Goal: Transaction & Acquisition: Purchase product/service

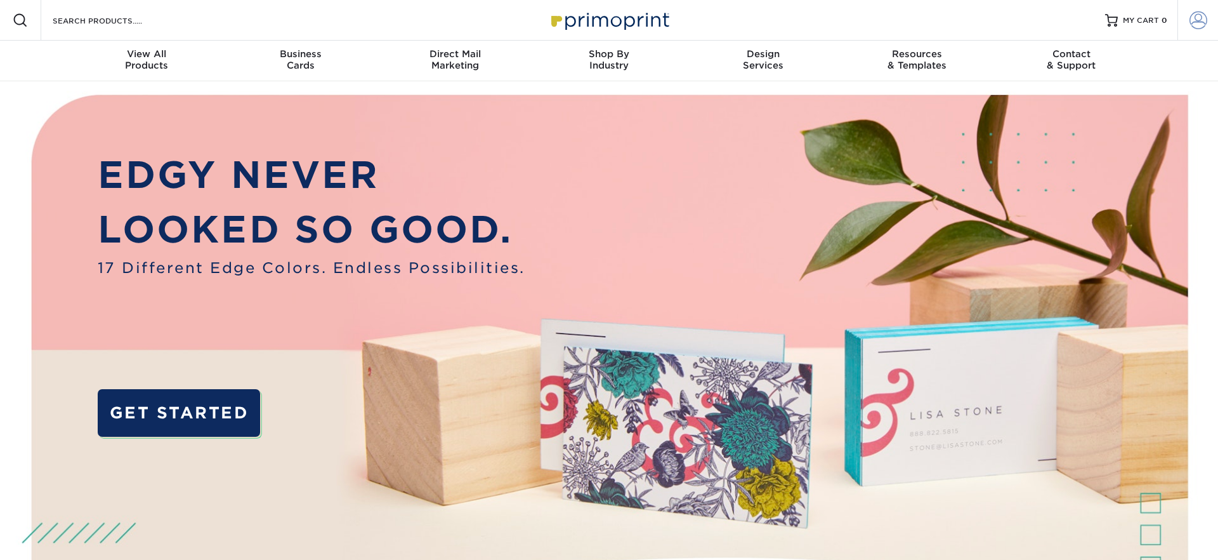
click at [1197, 18] on span at bounding box center [1199, 20] width 18 height 18
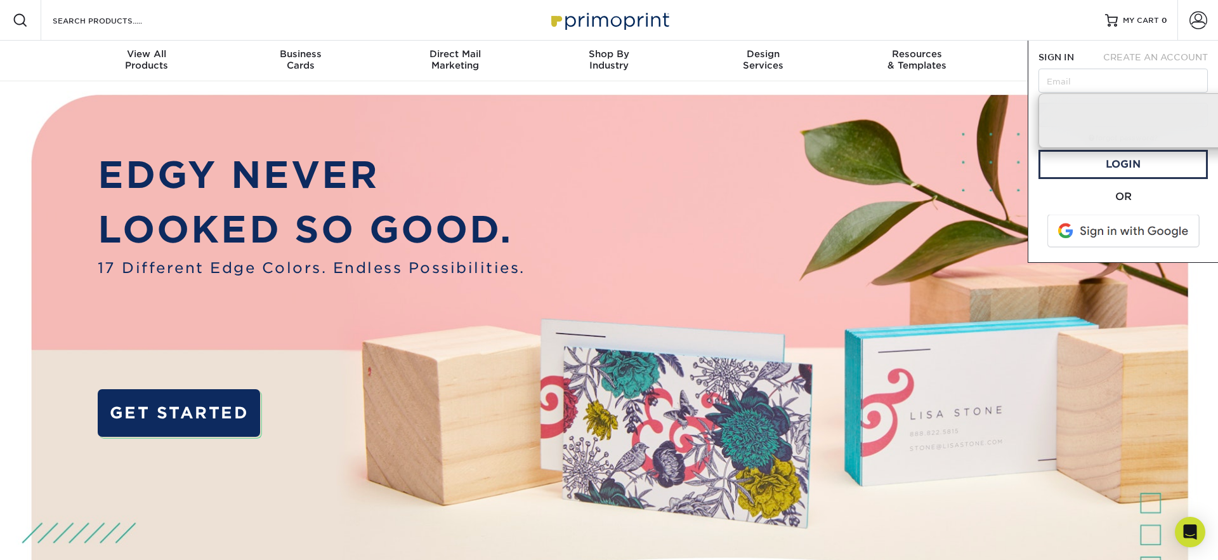
click at [1132, 231] on span at bounding box center [1125, 230] width 162 height 33
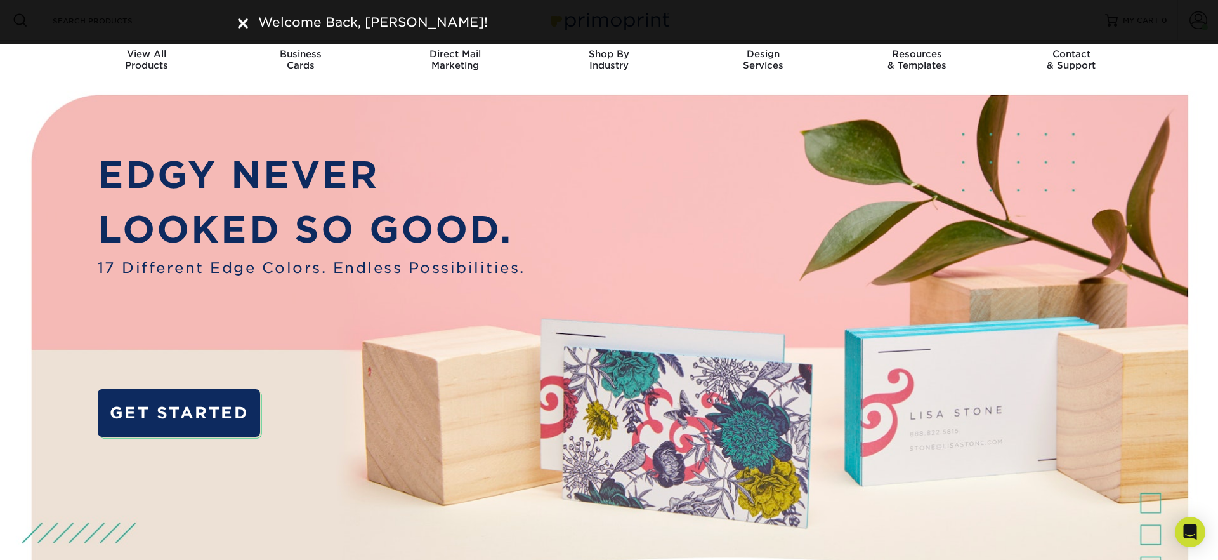
click at [247, 30] on div "Welcome Back, [PERSON_NAME]!" at bounding box center [609, 22] width 742 height 19
drag, startPoint x: 243, startPoint y: 27, endPoint x: 336, endPoint y: 28, distance: 92.6
click at [243, 27] on img at bounding box center [243, 23] width 10 height 10
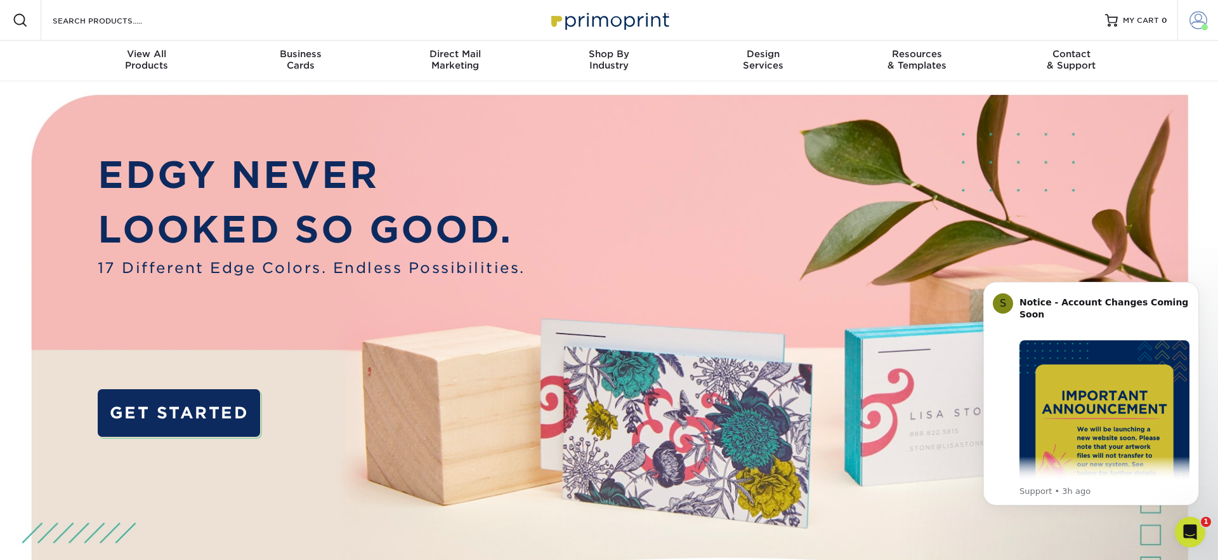
click at [1198, 18] on span at bounding box center [1199, 20] width 18 height 18
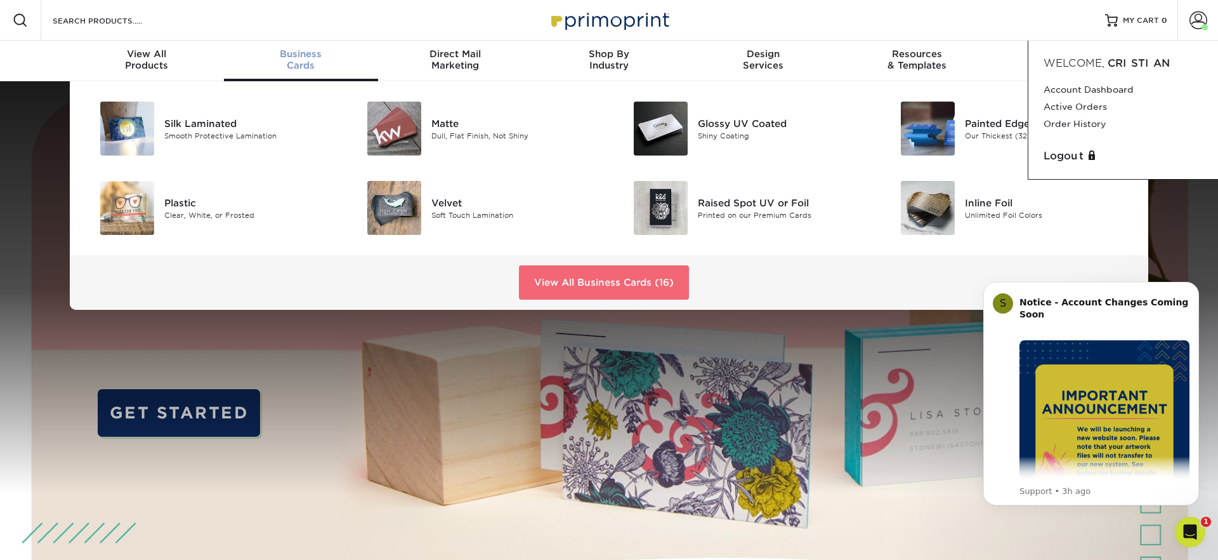
click at [568, 279] on link "View All Business Cards (16)" at bounding box center [604, 282] width 170 height 34
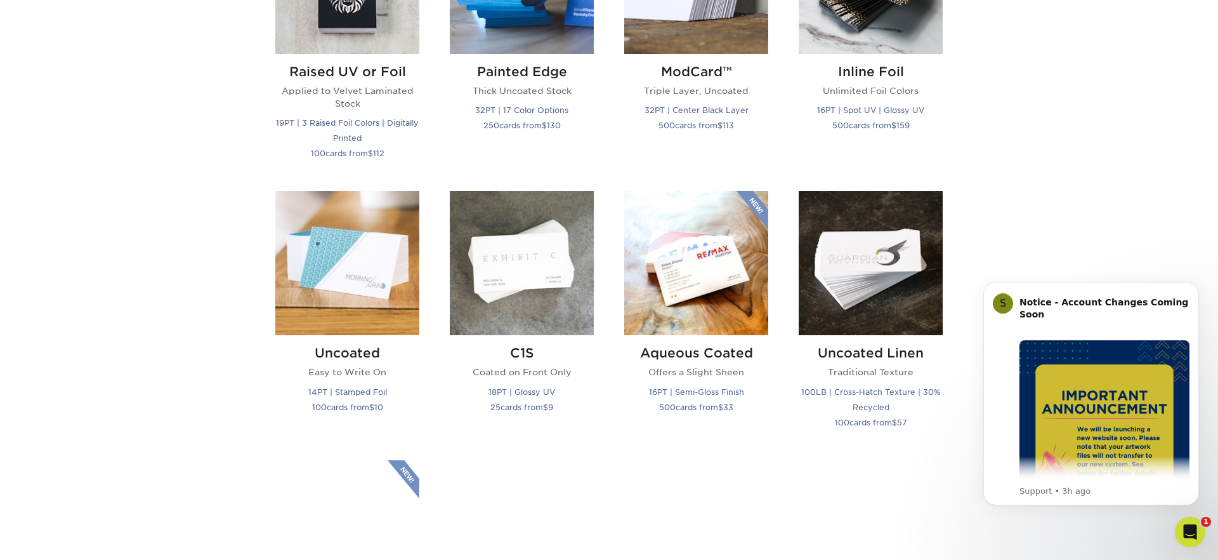
scroll to position [1028, 0]
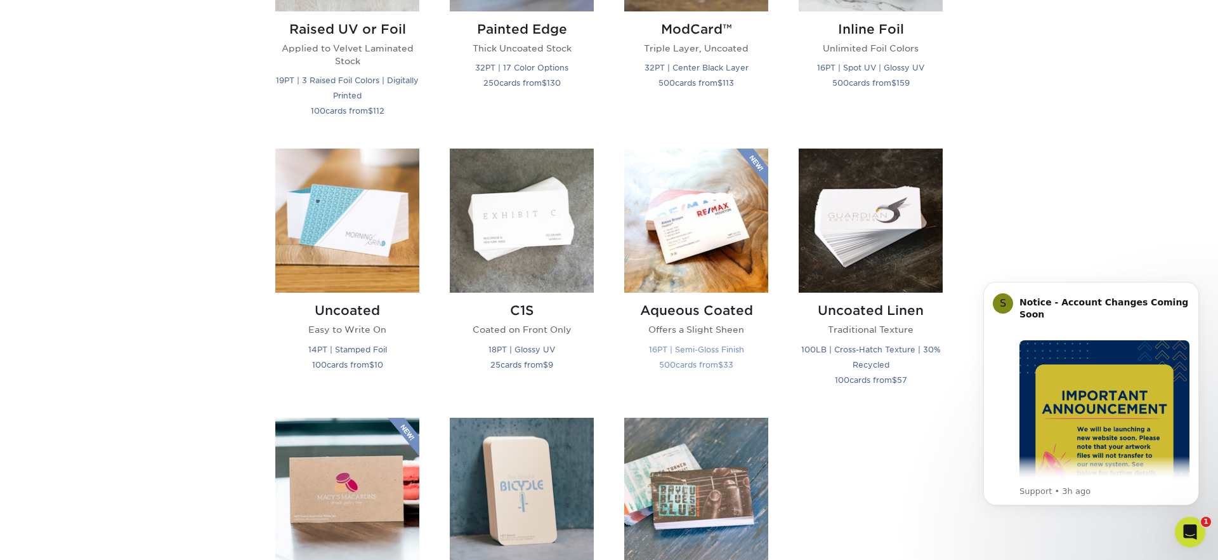
click at [706, 221] on img at bounding box center [696, 220] width 144 height 144
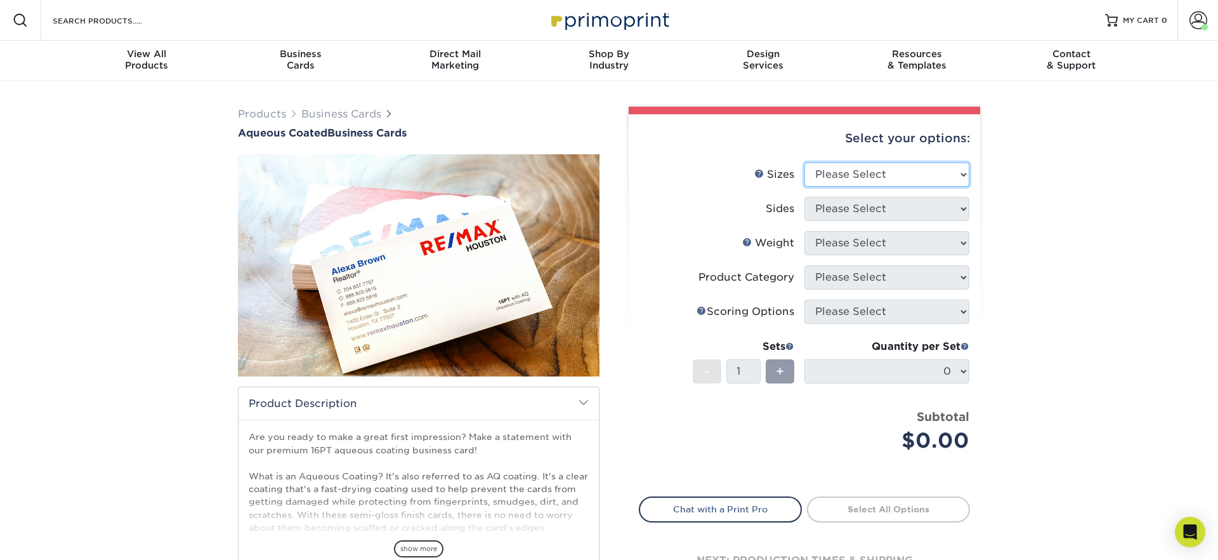
click at [860, 171] on select "Please Select 1.5" x 3.5" - Mini 1.75" x 3.5" - Mini 2" x 3" - Mini 2" x 3.5" -…" at bounding box center [886, 174] width 165 height 24
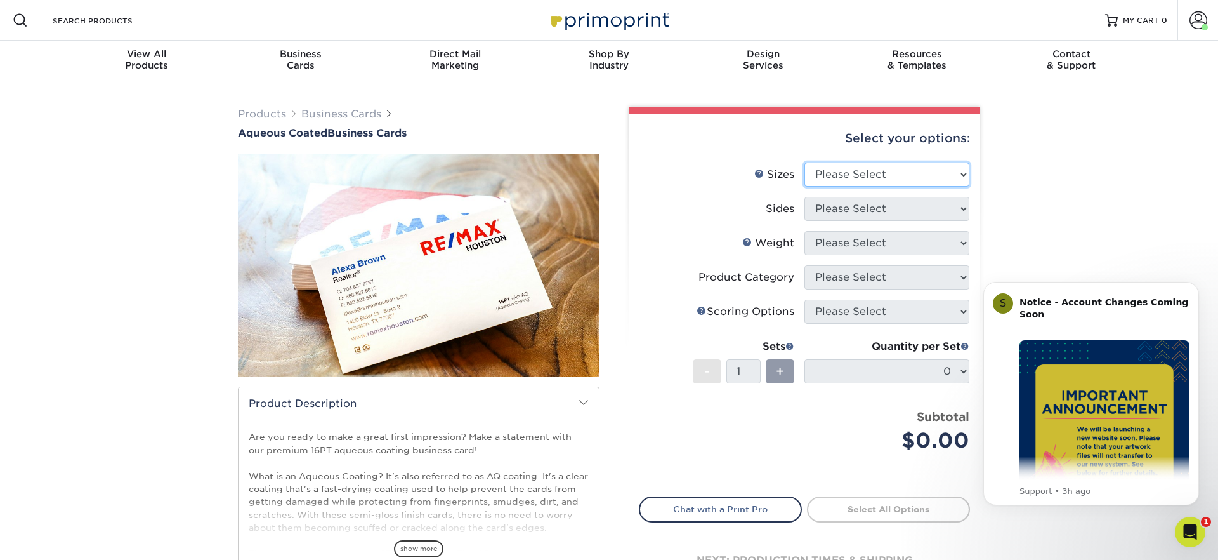
select select "2.00x3.50"
click at [804, 162] on select "Please Select 1.5" x 3.5" - Mini 1.75" x 3.5" - Mini 2" x 3" - Mini 2" x 3.5" -…" at bounding box center [886, 174] width 165 height 24
click at [865, 212] on select "Please Select Print Both Sides Print Front Only" at bounding box center [886, 209] width 165 height 24
select select "13abbda7-1d64-4f25-8bb2-c179b224825d"
click at [804, 197] on select "Please Select Print Both Sides Print Front Only" at bounding box center [886, 209] width 165 height 24
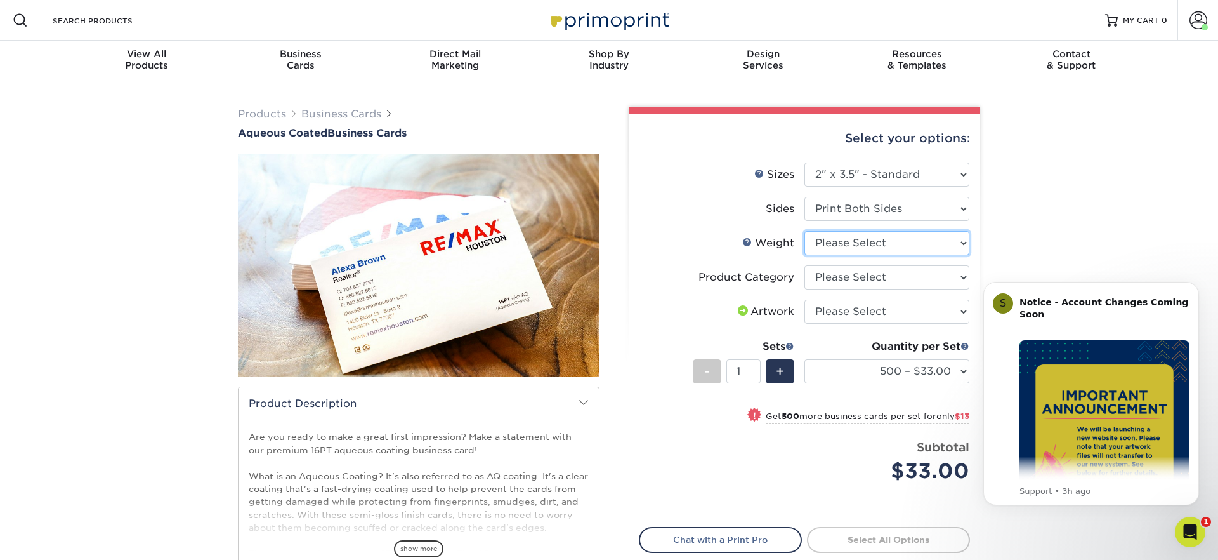
click at [851, 243] on select "Please Select 16PT" at bounding box center [886, 243] width 165 height 24
select select "16PT"
click at [804, 231] on select "Please Select 16PT" at bounding box center [886, 243] width 165 height 24
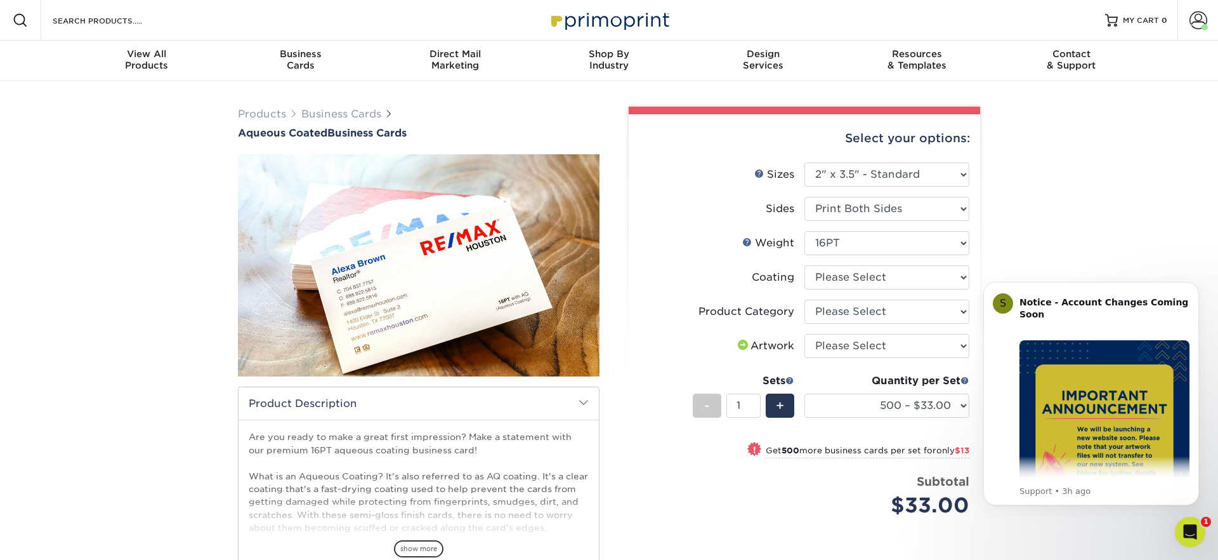
drag, startPoint x: 747, startPoint y: 275, endPoint x: 811, endPoint y: 282, distance: 64.5
click at [755, 276] on label "Coating" at bounding box center [722, 277] width 165 height 24
click at [839, 278] on select at bounding box center [886, 277] width 165 height 24
select select "d41dab50-ff65-4f4f-bb17-2afe4d36ae33"
click at [804, 265] on select at bounding box center [886, 277] width 165 height 24
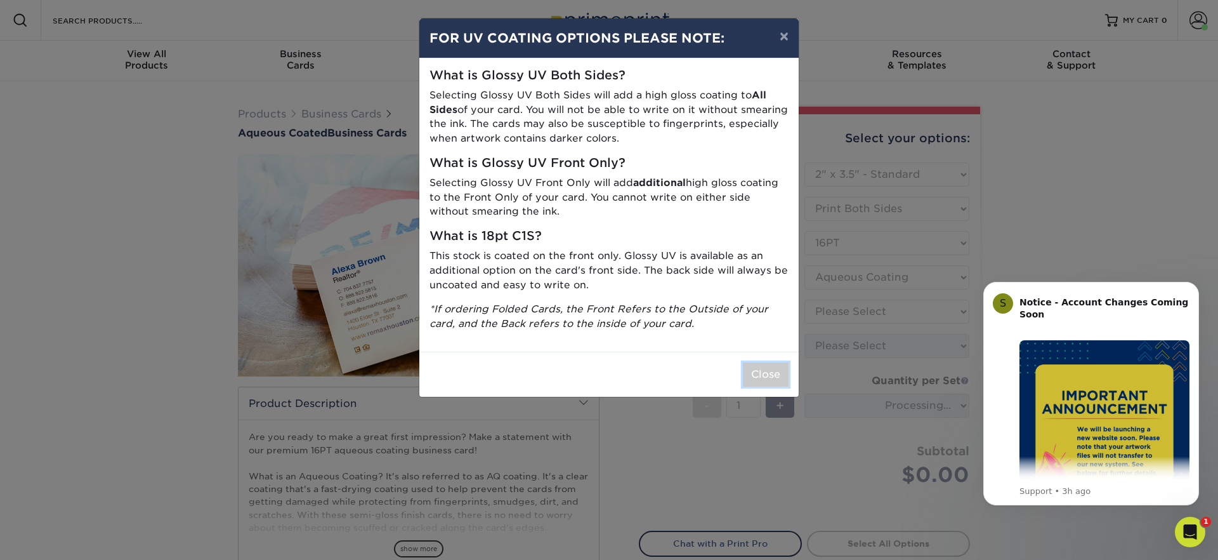
click at [767, 381] on button "Close" at bounding box center [766, 374] width 46 height 24
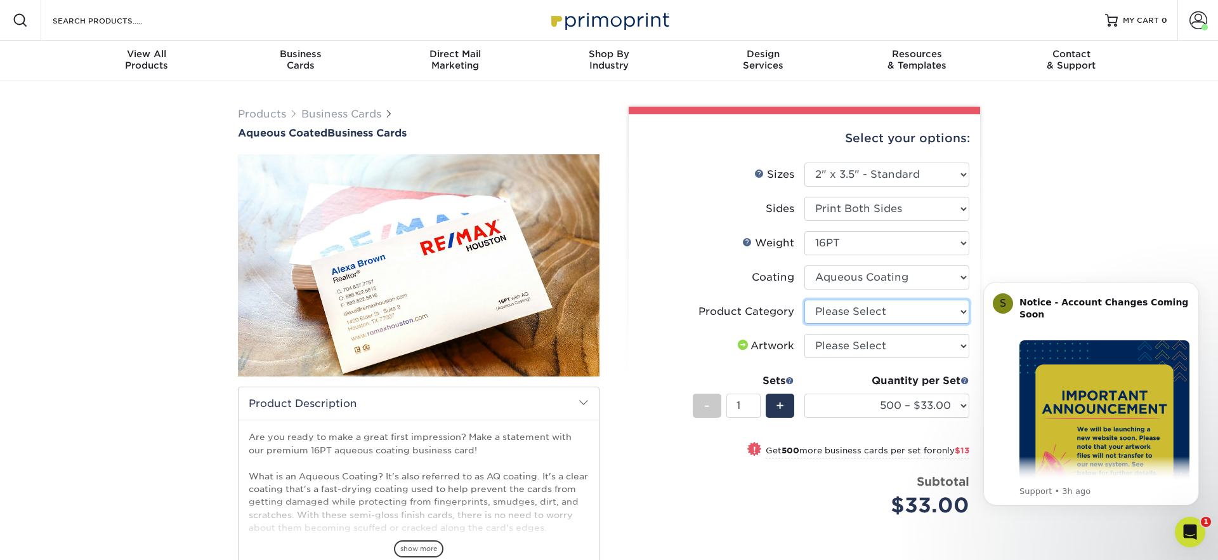
click at [868, 312] on select "Please Select Business Cards" at bounding box center [886, 311] width 165 height 24
select select "3b5148f1-0588-4f88-a218-97bcfdce65c1"
click at [804, 299] on select "Please Select Business Cards" at bounding box center [886, 311] width 165 height 24
click at [859, 348] on select "Please Select I will upload files I need a design - $100" at bounding box center [886, 346] width 165 height 24
select select "upload"
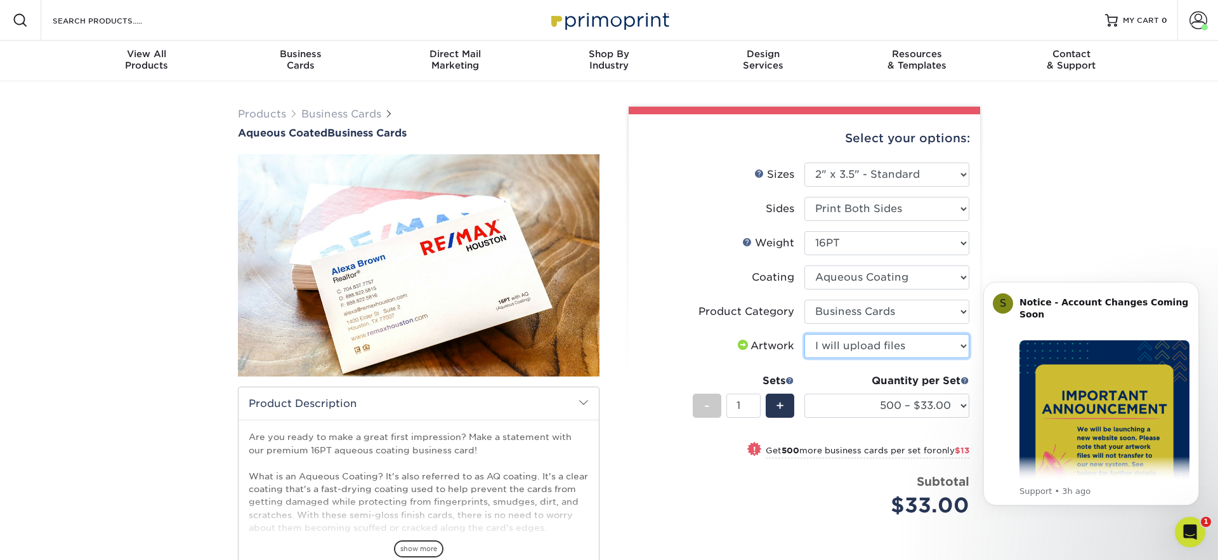
click at [804, 334] on select "Please Select I will upload files I need a design - $100" at bounding box center [886, 346] width 165 height 24
click at [1193, 286] on icon "Dismiss notification" at bounding box center [1195, 285] width 7 height 7
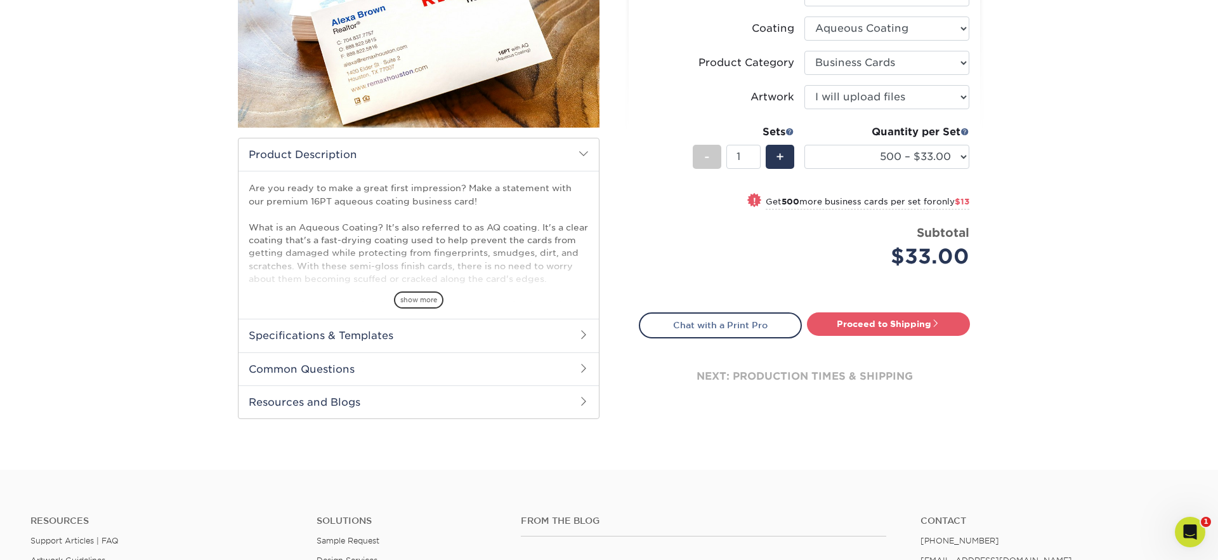
scroll to position [261, 0]
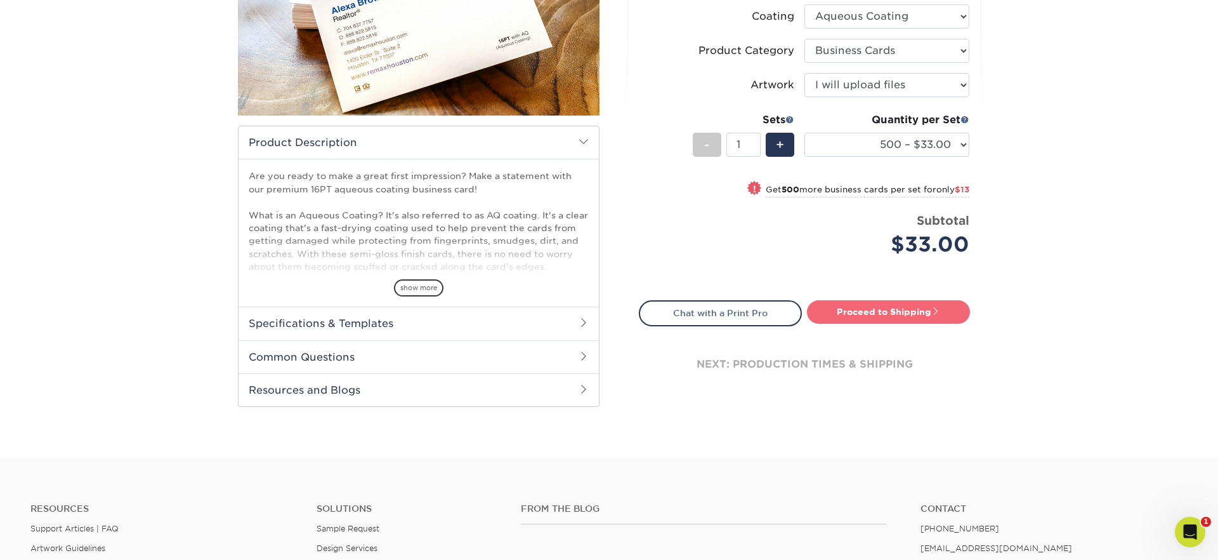
click at [864, 317] on link "Proceed to Shipping" at bounding box center [888, 311] width 163 height 23
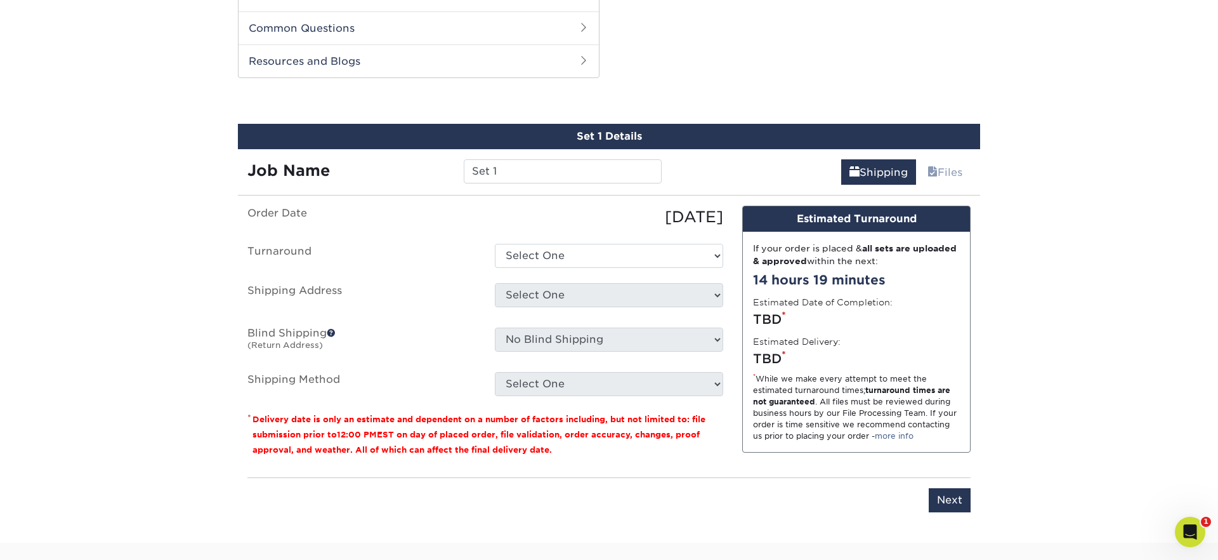
scroll to position [605, 0]
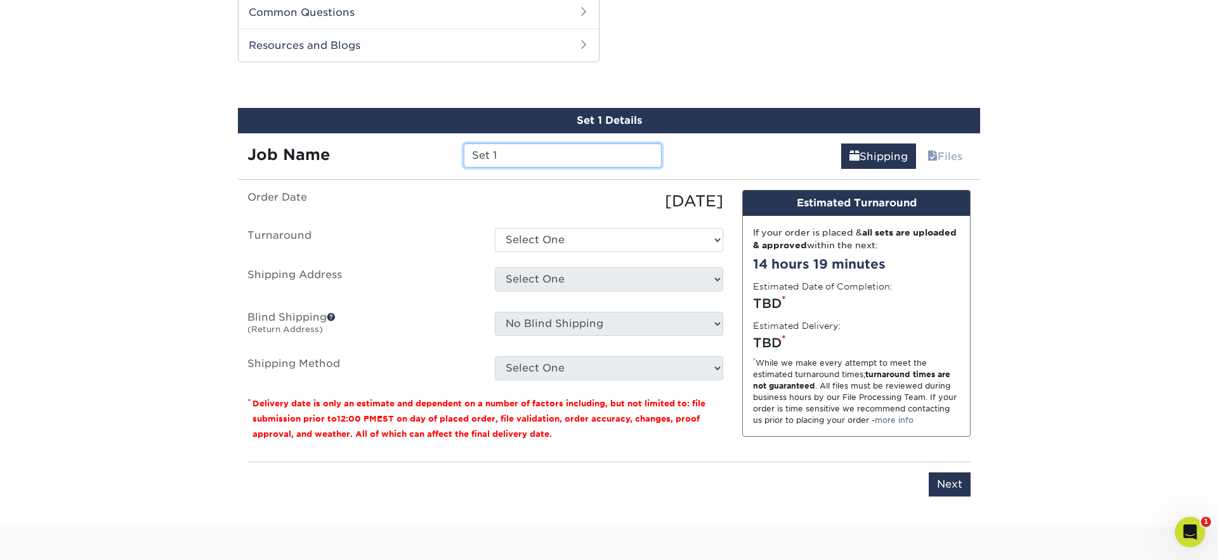
drag, startPoint x: 513, startPoint y: 154, endPoint x: 336, endPoint y: 148, distance: 177.1
click at [336, 148] on div "Job Name Set 1" at bounding box center [454, 155] width 433 height 24
type input "[PERSON_NAME]"
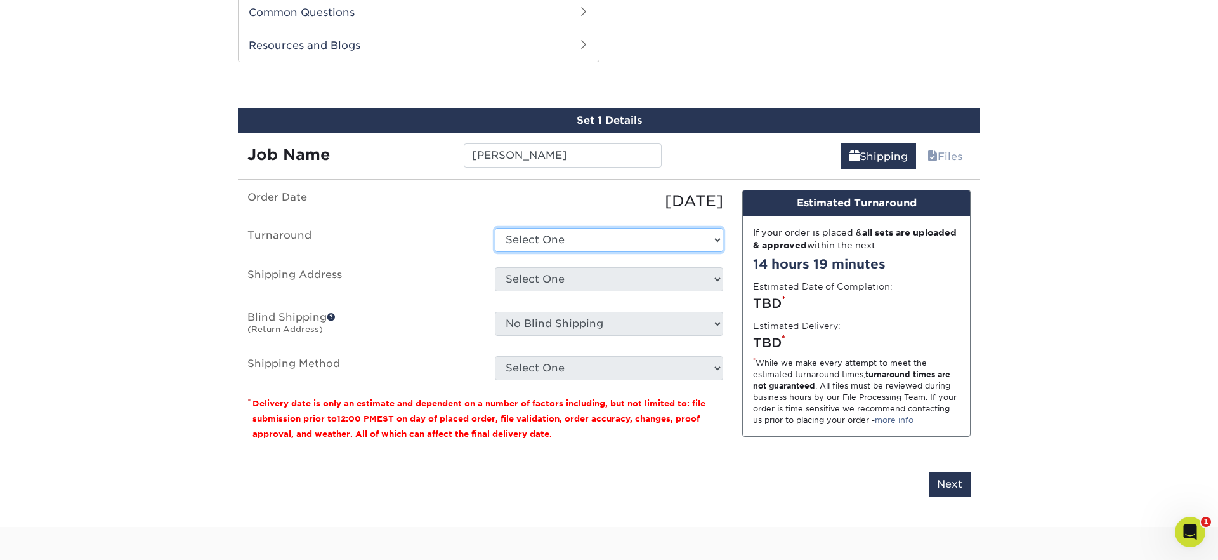
click at [601, 239] on select "Select One 2-4 Business Days 2 Day Next Business Day" at bounding box center [609, 240] width 228 height 24
select select "6247fa13-6ec4-4bd5-81ce-27fae4b5d043"
click at [495, 228] on select "Select One 2-4 Business Days 2 Day Next Business Day" at bounding box center [609, 240] width 228 height 24
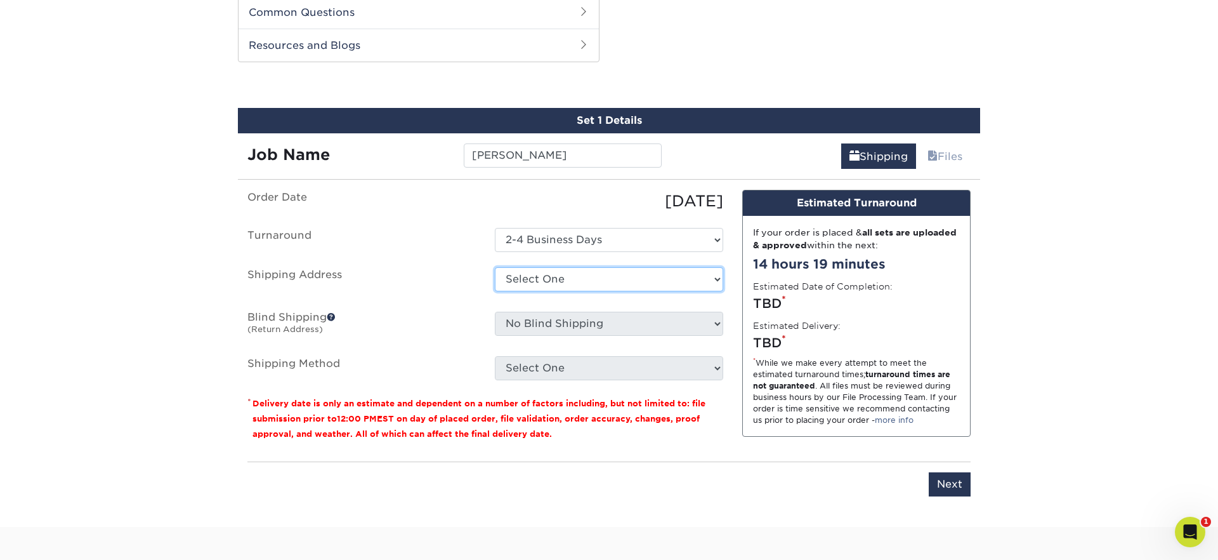
click at [592, 279] on select "Select One 176 S Mountain View Abraham Romero ACO GENERAL CONSTRUCTION Adrian M…" at bounding box center [609, 279] width 228 height 24
select select "279971"
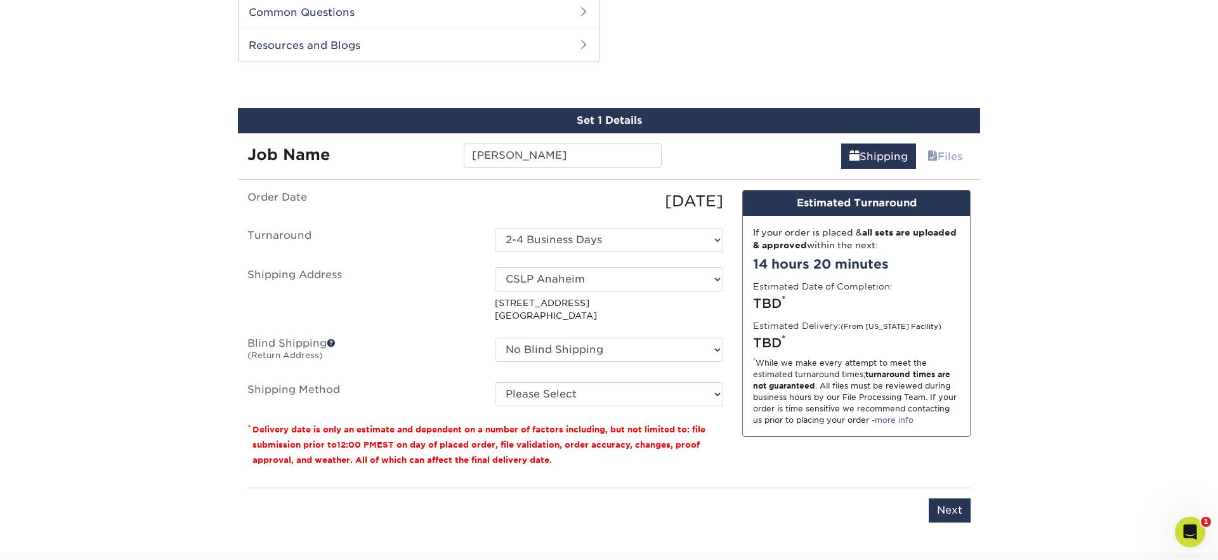
scroll to position [608, 0]
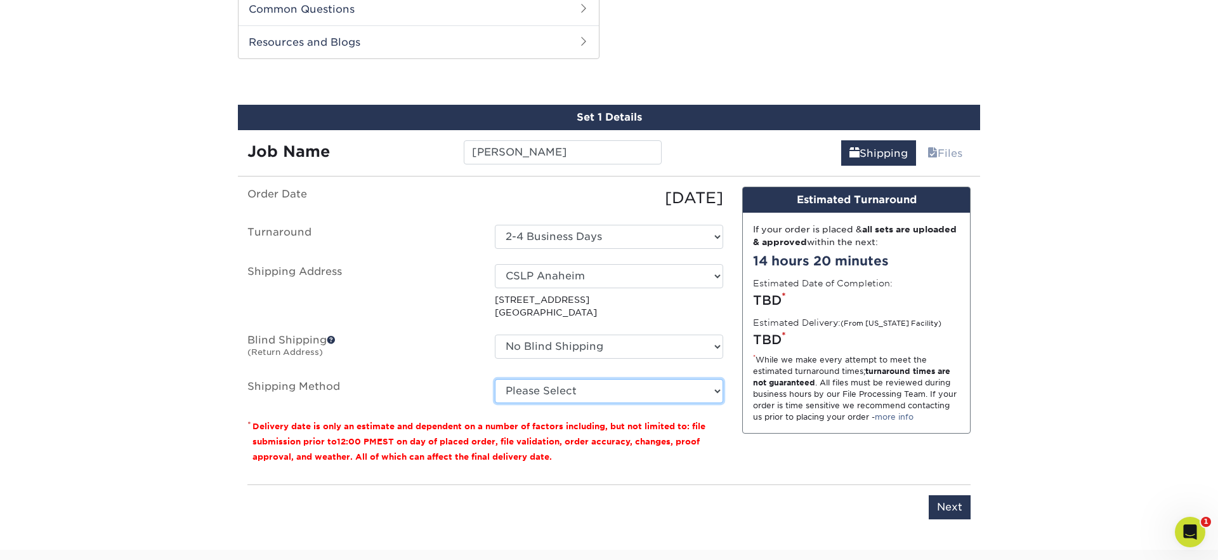
click at [648, 397] on select "Please Select Ground Shipping (+$8.96) 3 Day Shipping Service (+$15.36) 2 Day A…" at bounding box center [609, 391] width 228 height 24
select select "03"
click at [495, 379] on select "Please Select Ground Shipping (+$8.96) 3 Day Shipping Service (+$15.36) 2 Day A…" at bounding box center [609, 391] width 228 height 24
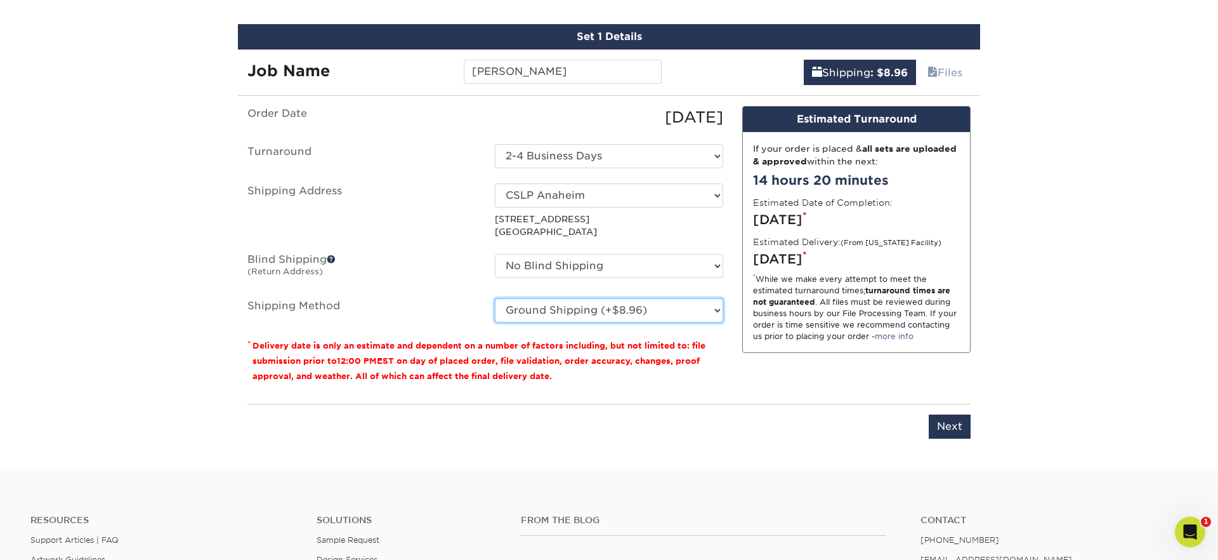
scroll to position [690, 0]
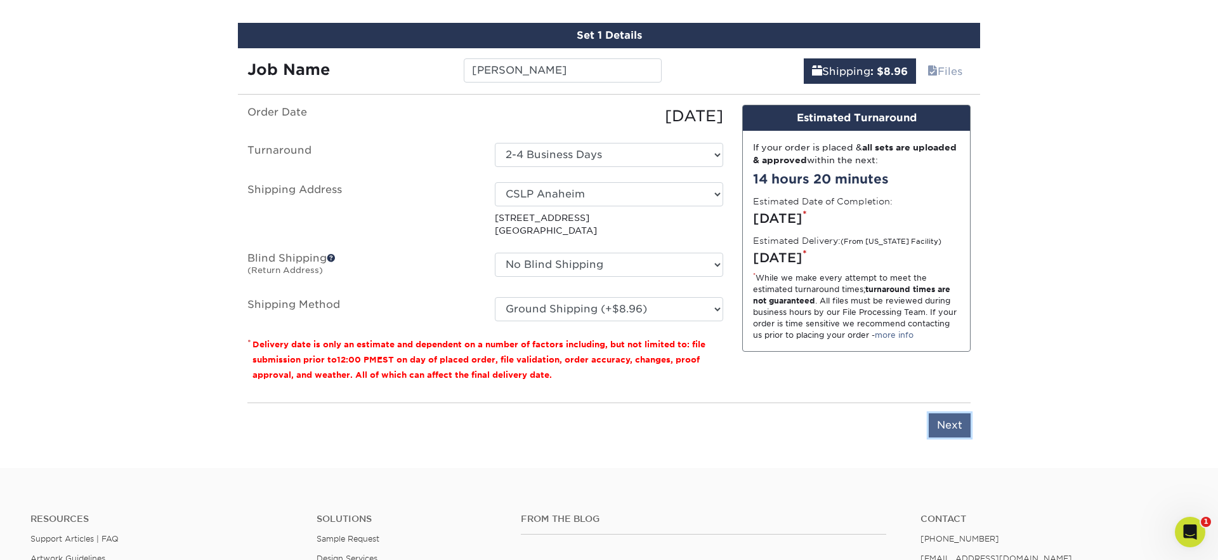
click at [935, 424] on input "Next" at bounding box center [950, 425] width 42 height 24
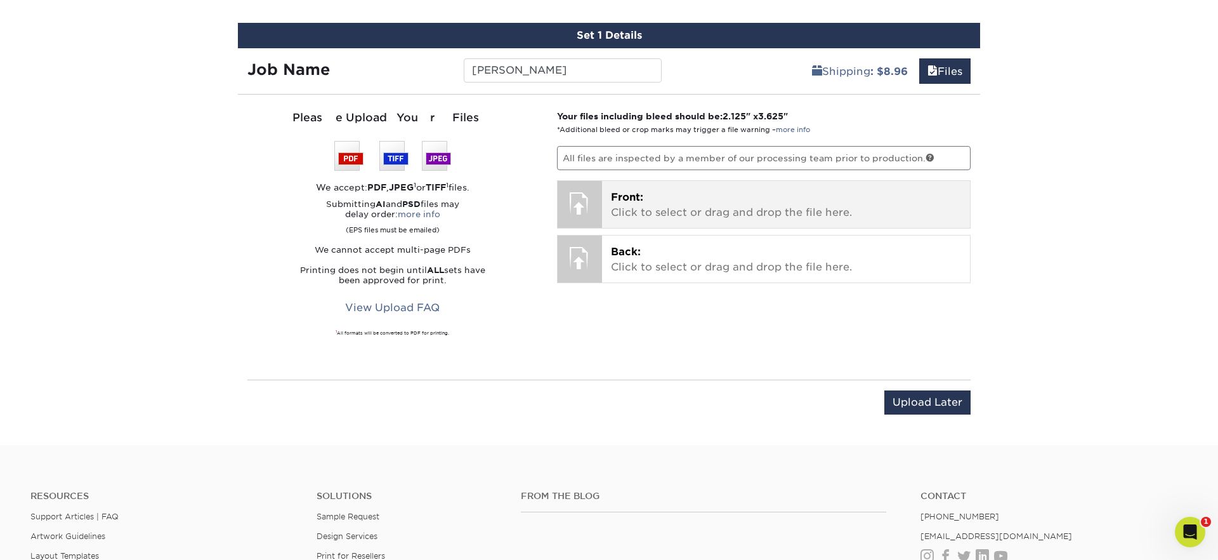
click at [635, 196] on span "Front:" at bounding box center [627, 197] width 32 height 12
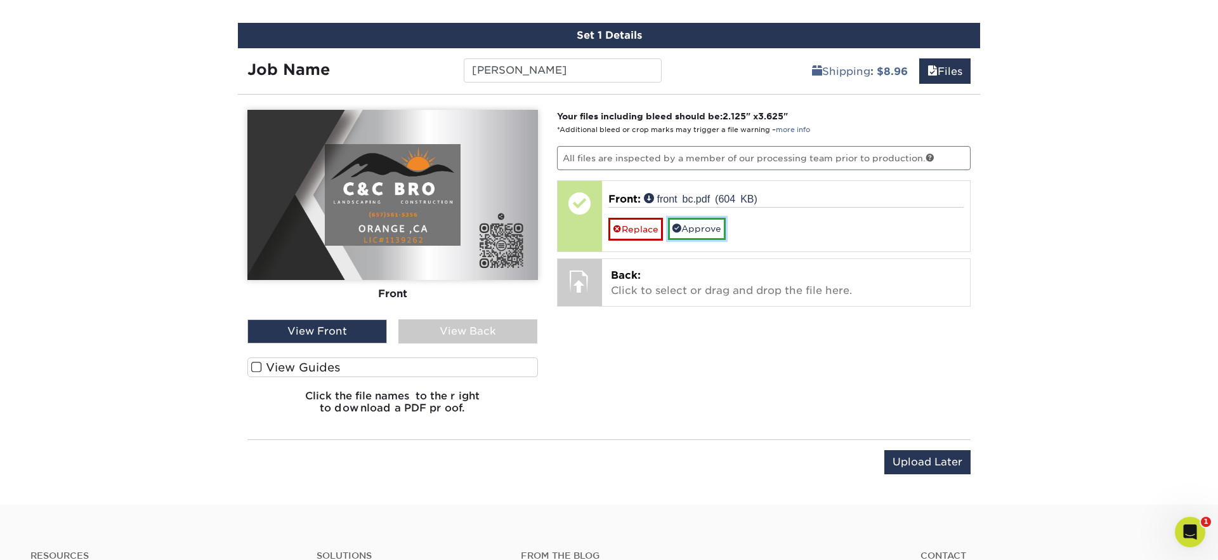
click at [708, 230] on link "Approve" at bounding box center [697, 229] width 58 height 22
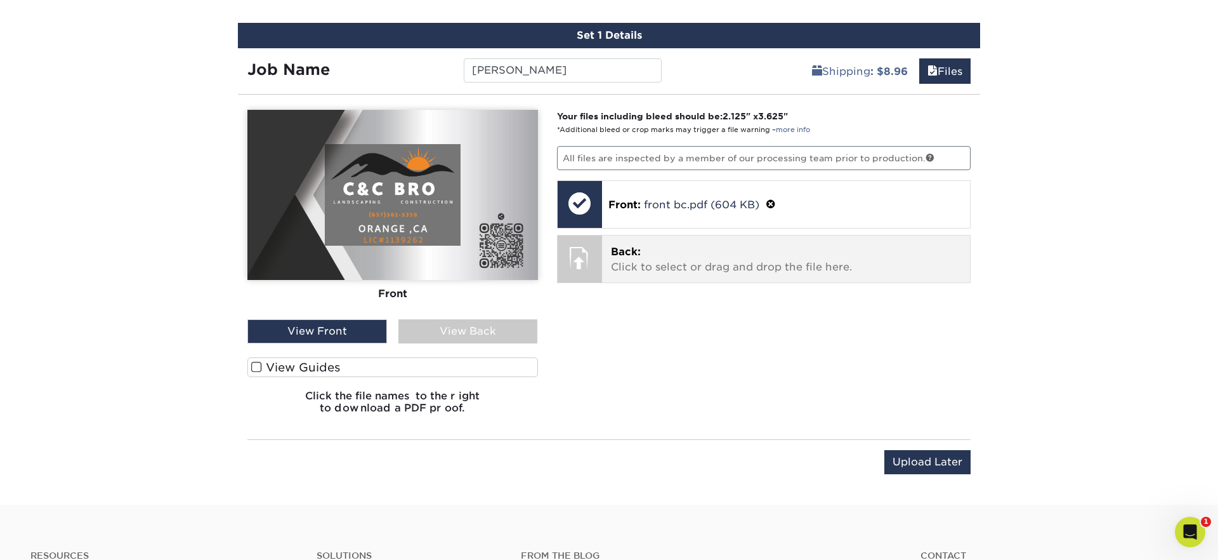
click at [650, 267] on p "Back: Click to select or drag and drop the file here." at bounding box center [786, 259] width 351 height 30
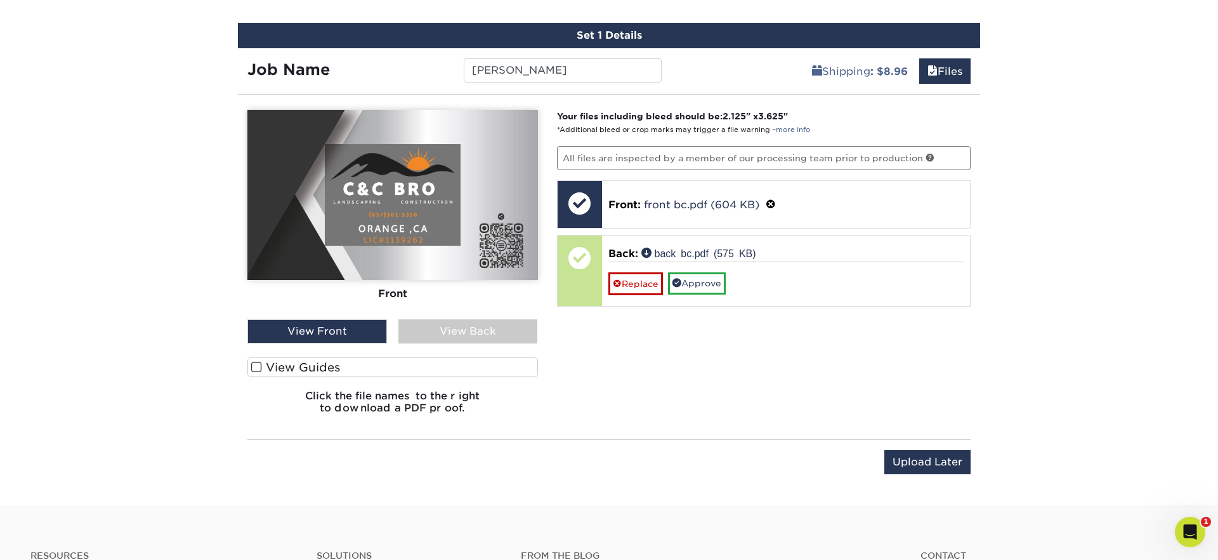
click at [503, 342] on div "View Back" at bounding box center [468, 331] width 140 height 24
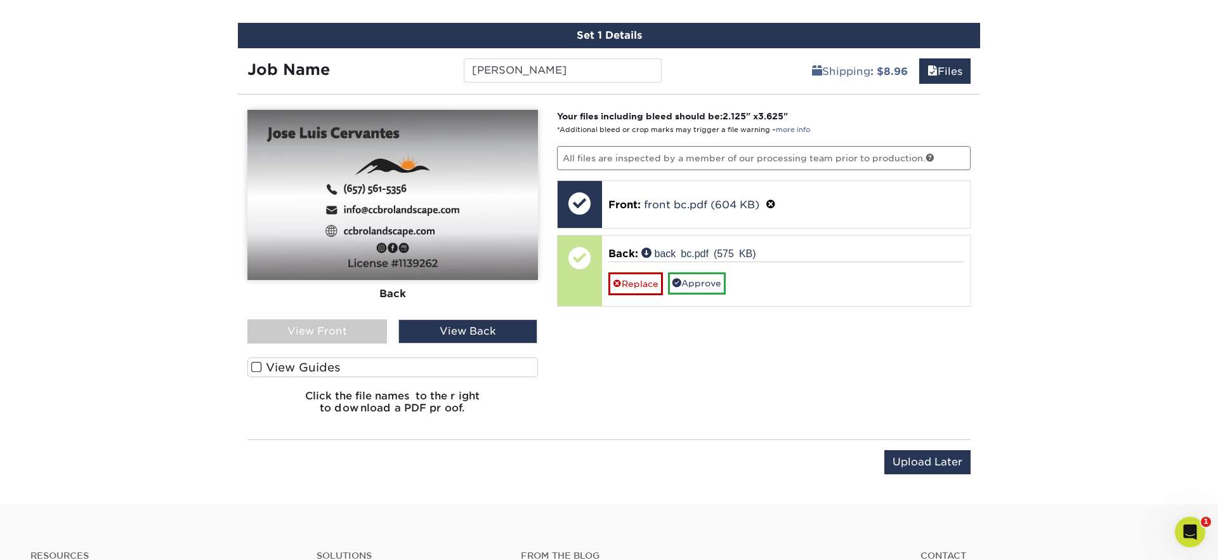
scroll to position [686, 0]
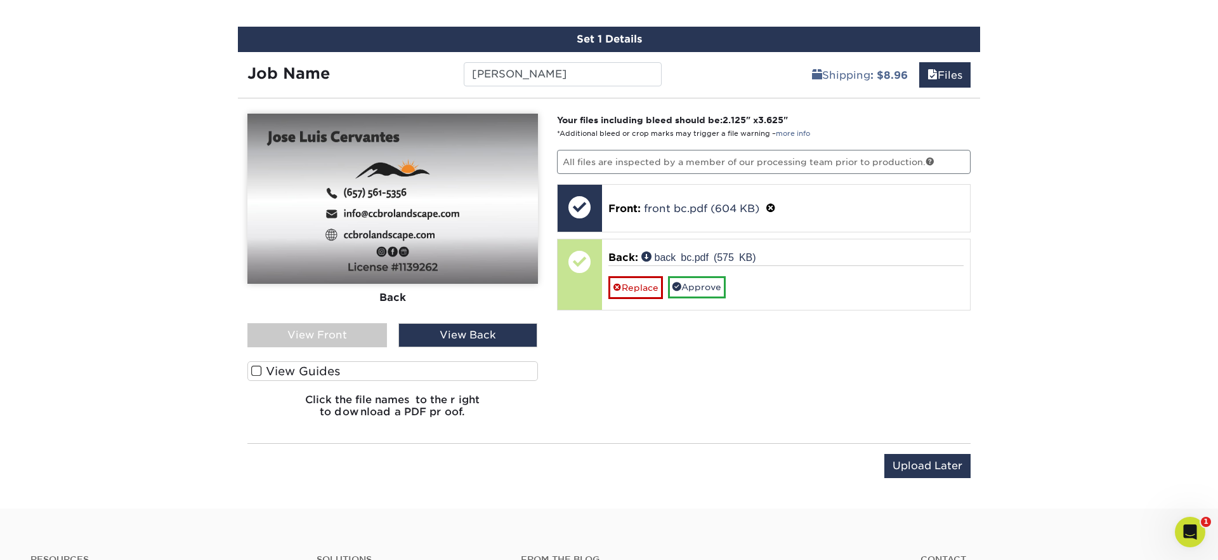
click at [314, 345] on div "View Front" at bounding box center [317, 335] width 140 height 24
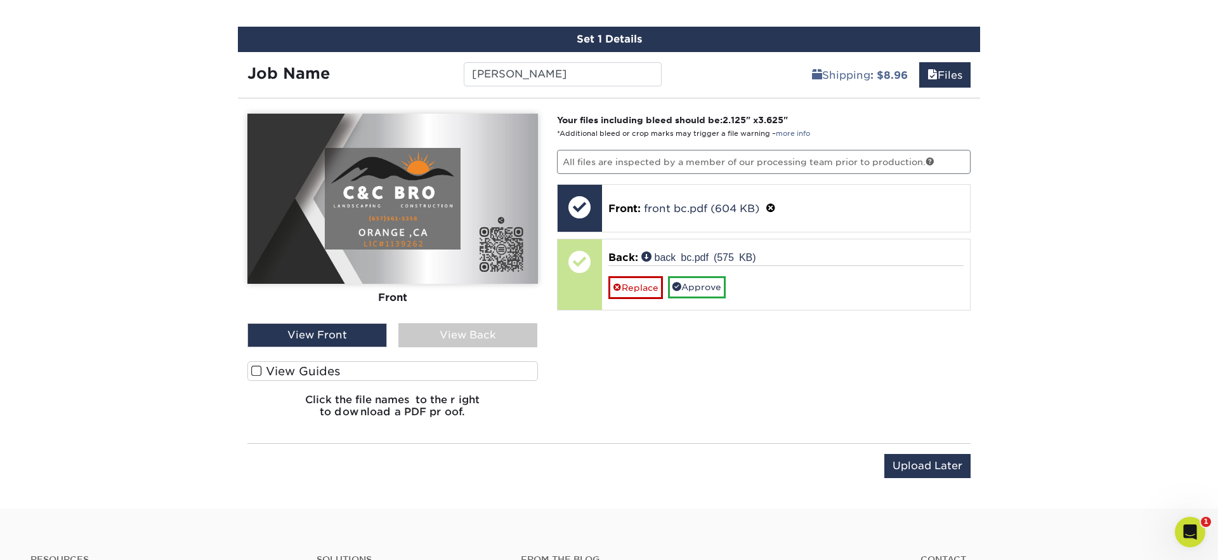
click at [471, 336] on div "View Back" at bounding box center [468, 335] width 140 height 24
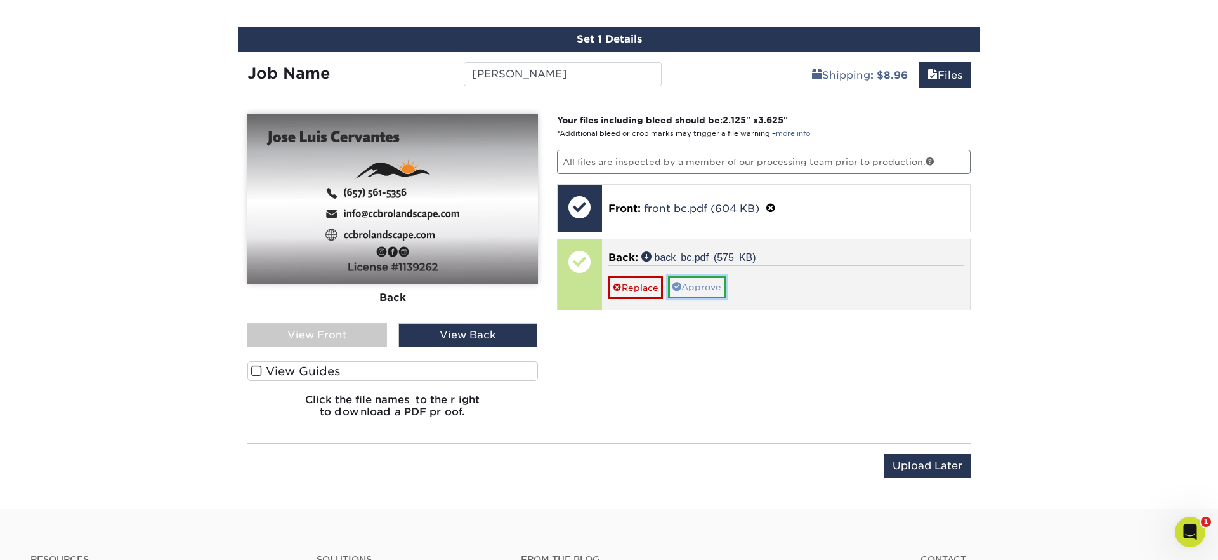
click at [716, 287] on link "Approve" at bounding box center [697, 287] width 58 height 22
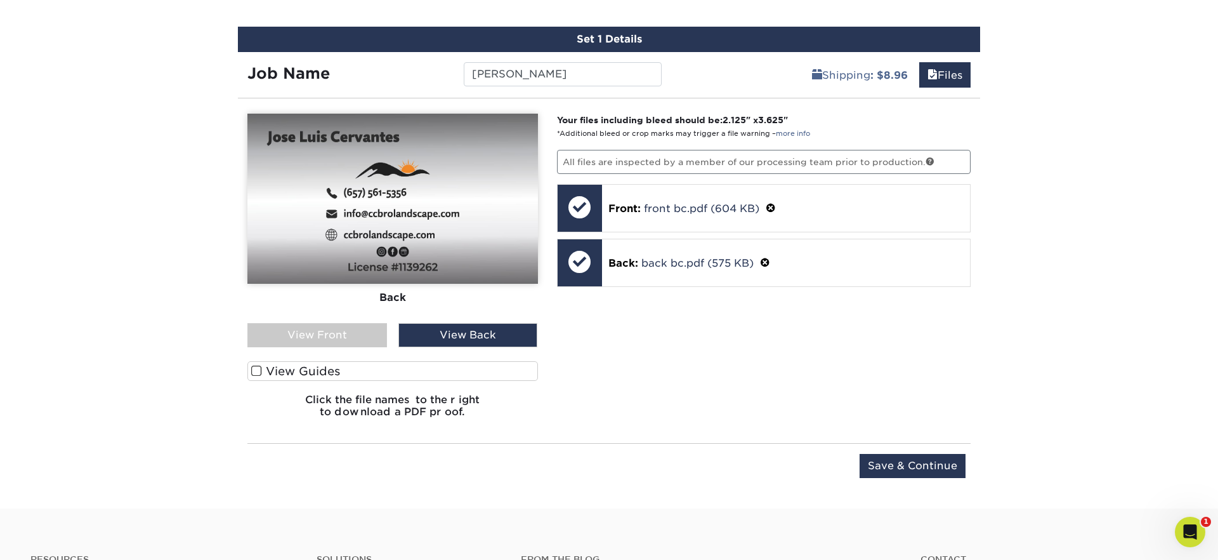
click at [315, 331] on div "View Front" at bounding box center [317, 335] width 140 height 24
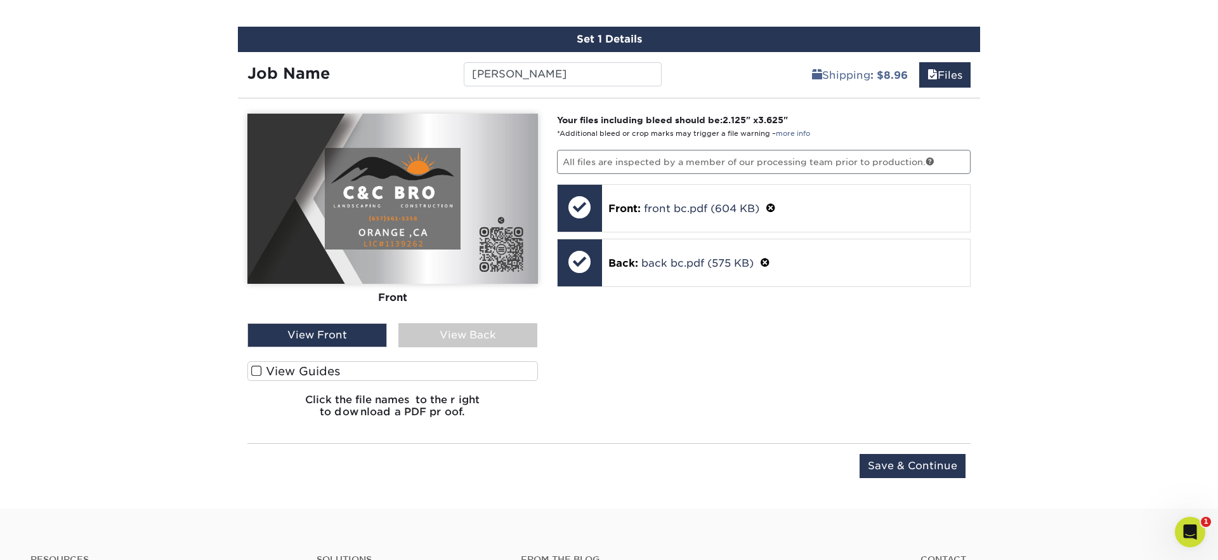
scroll to position [680, 0]
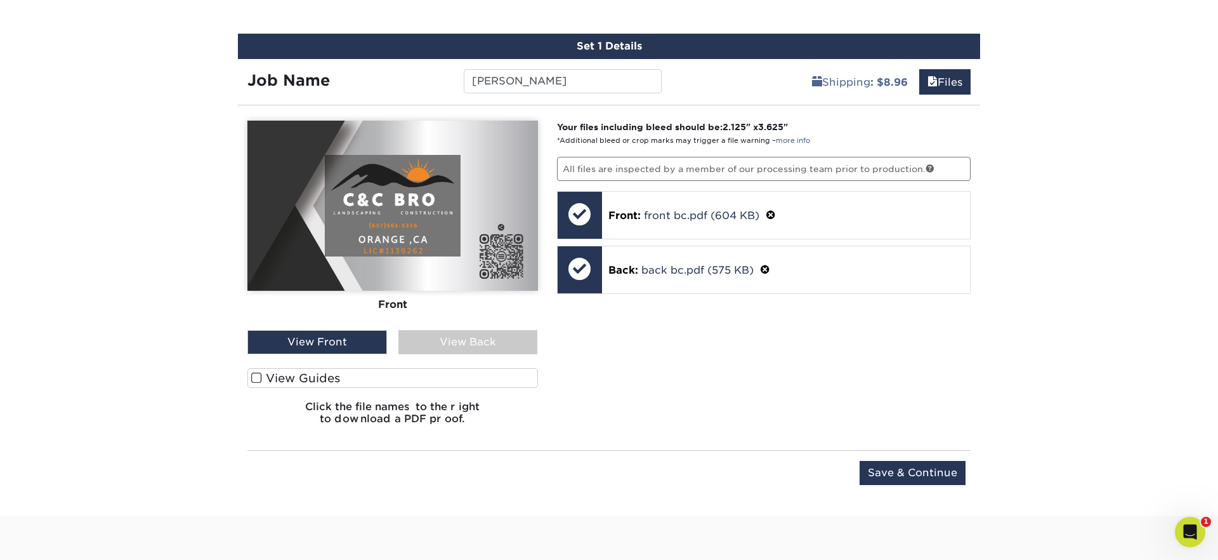
drag, startPoint x: 451, startPoint y: 336, endPoint x: 421, endPoint y: 349, distance: 33.0
click at [450, 336] on div "View Back" at bounding box center [468, 342] width 140 height 24
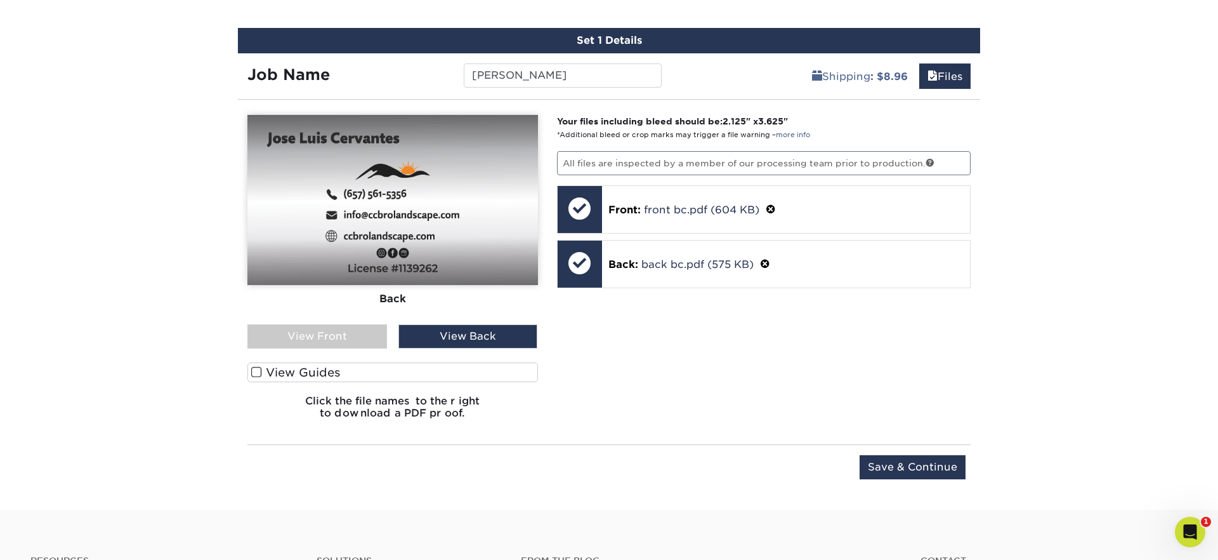
click at [257, 376] on span at bounding box center [256, 372] width 11 height 12
click at [0, 0] on input "View Guides" at bounding box center [0, 0] width 0 height 0
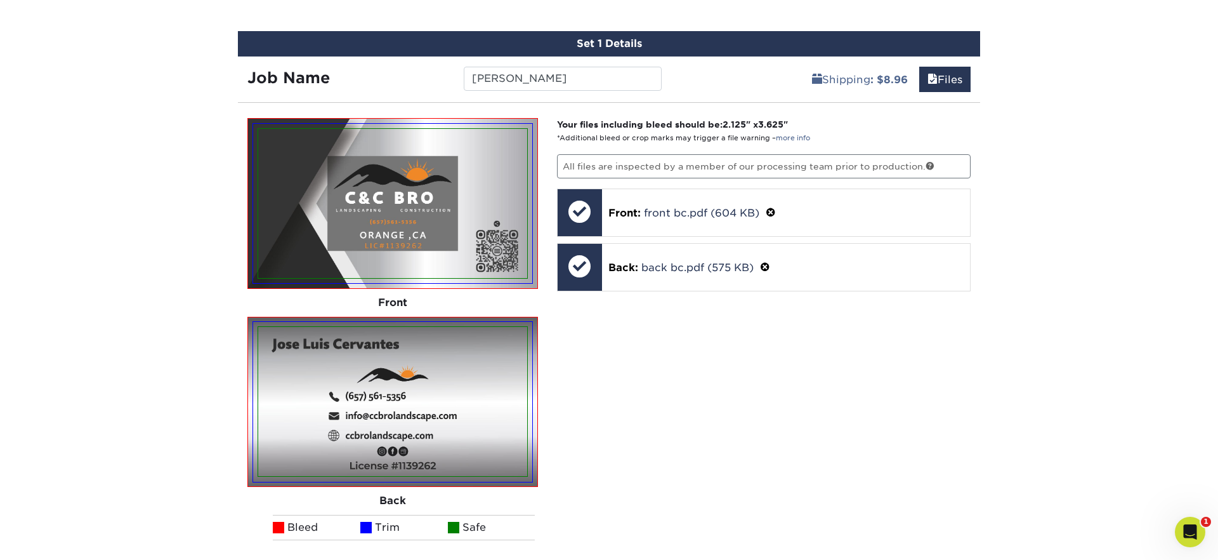
scroll to position [681, 0]
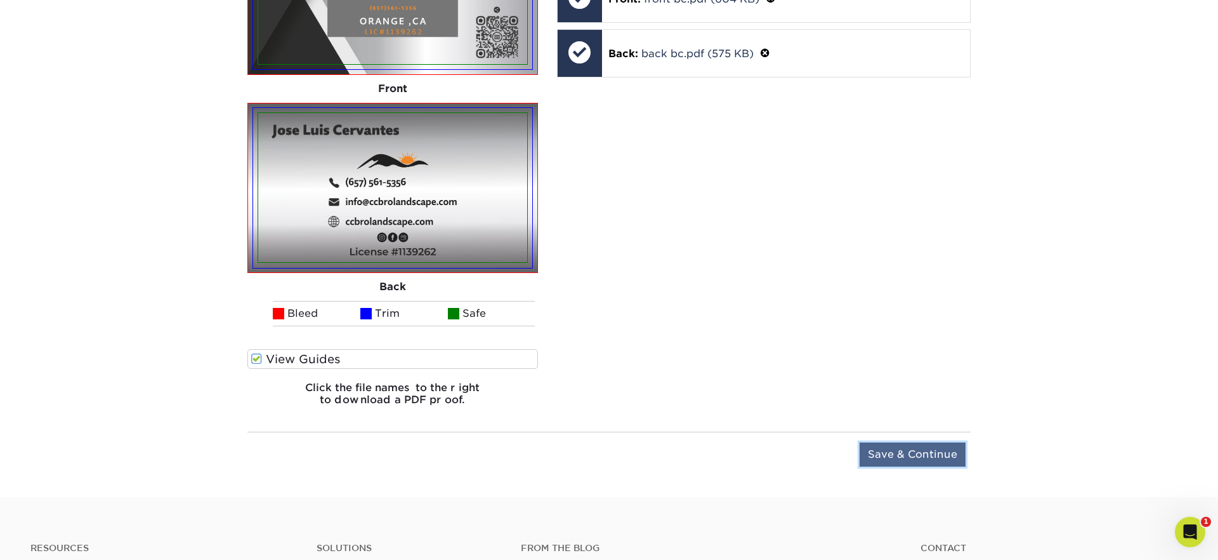
click at [943, 454] on input "Save & Continue" at bounding box center [913, 454] width 106 height 24
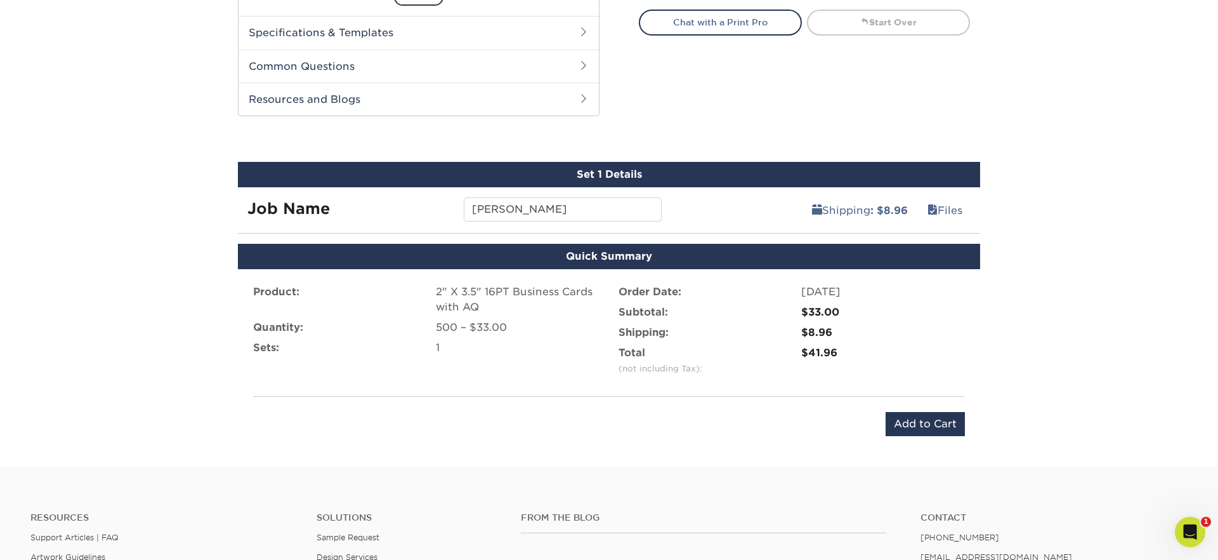
scroll to position [549, 0]
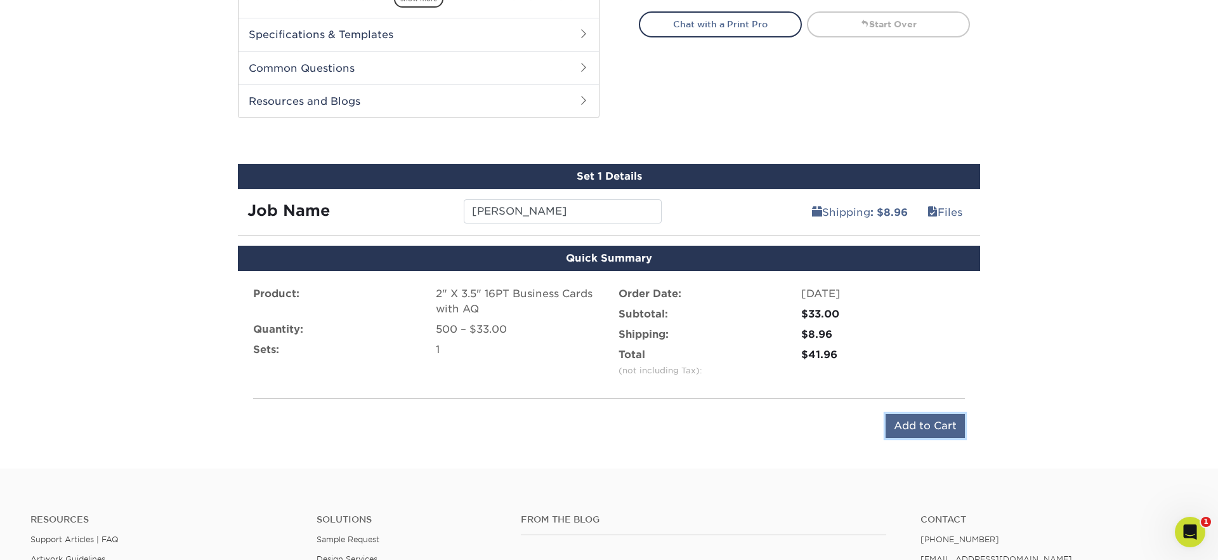
click at [919, 430] on input "Add to Cart" at bounding box center [925, 426] width 79 height 24
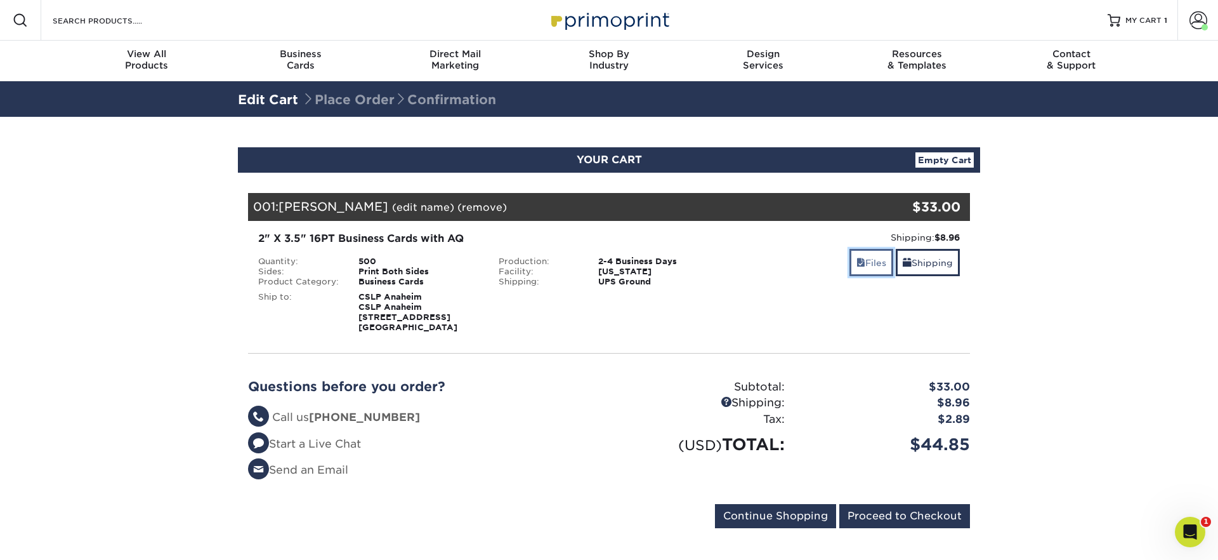
click at [858, 261] on span at bounding box center [861, 263] width 9 height 10
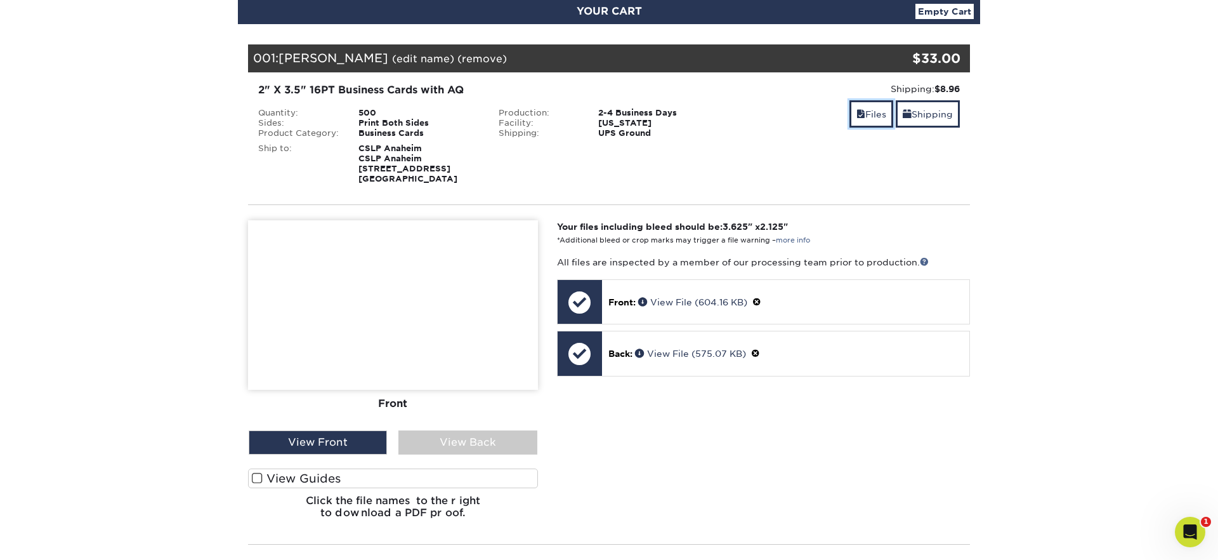
scroll to position [146, 0]
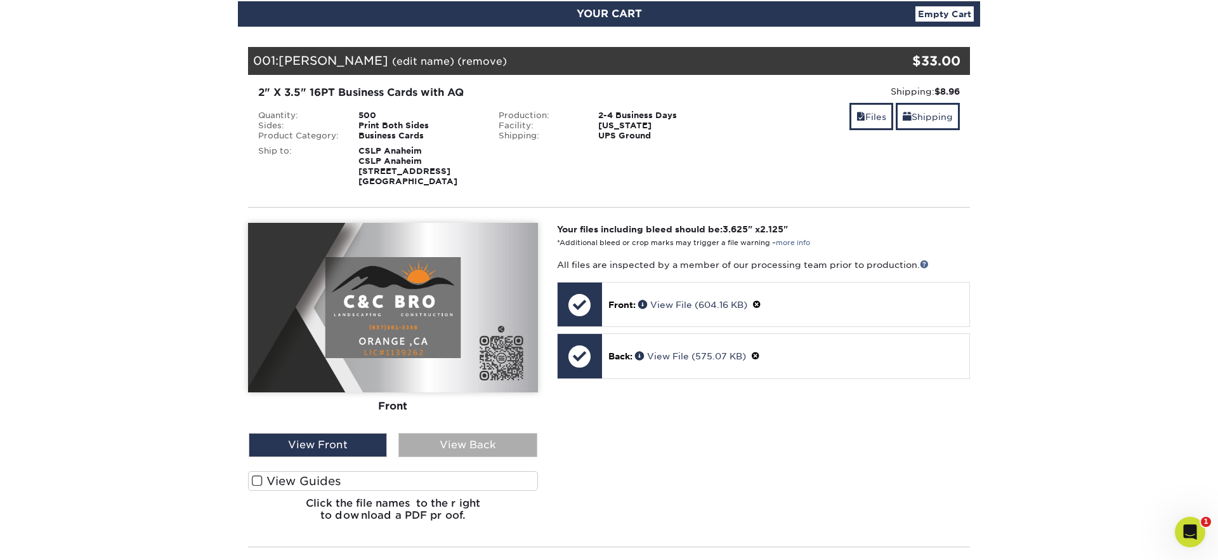
click at [437, 449] on div "View Back" at bounding box center [467, 445] width 138 height 24
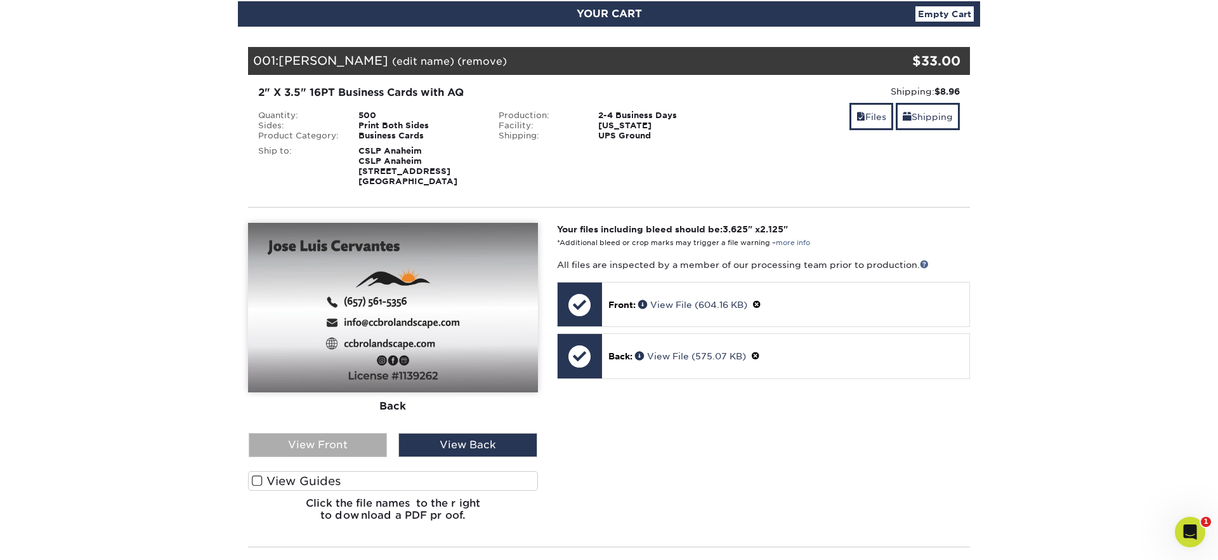
click at [353, 445] on div "View Front" at bounding box center [318, 445] width 138 height 24
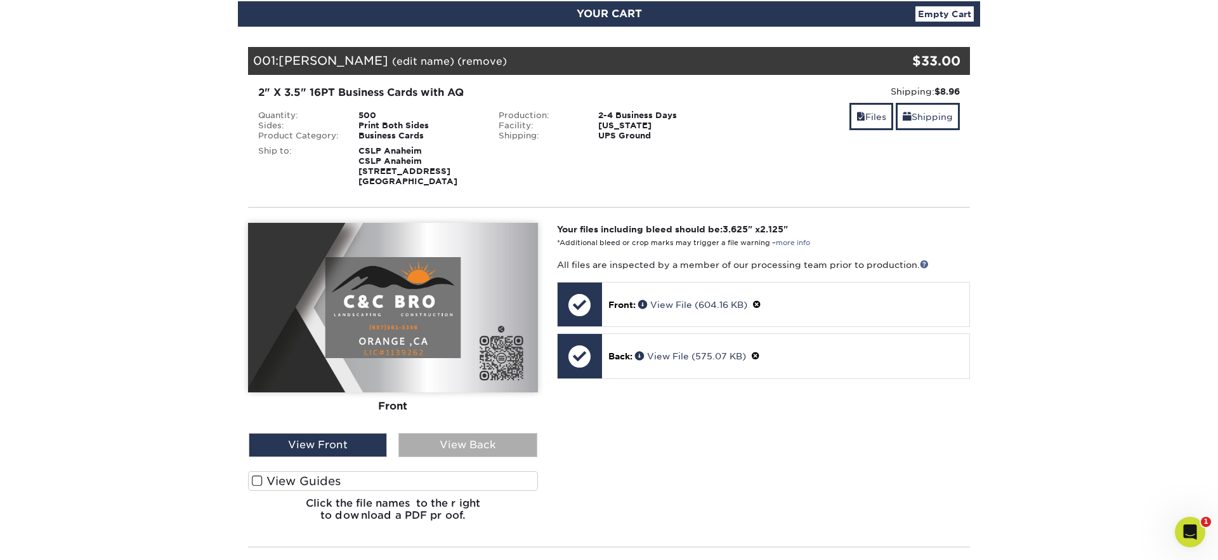
click at [473, 438] on div "View Back" at bounding box center [467, 445] width 138 height 24
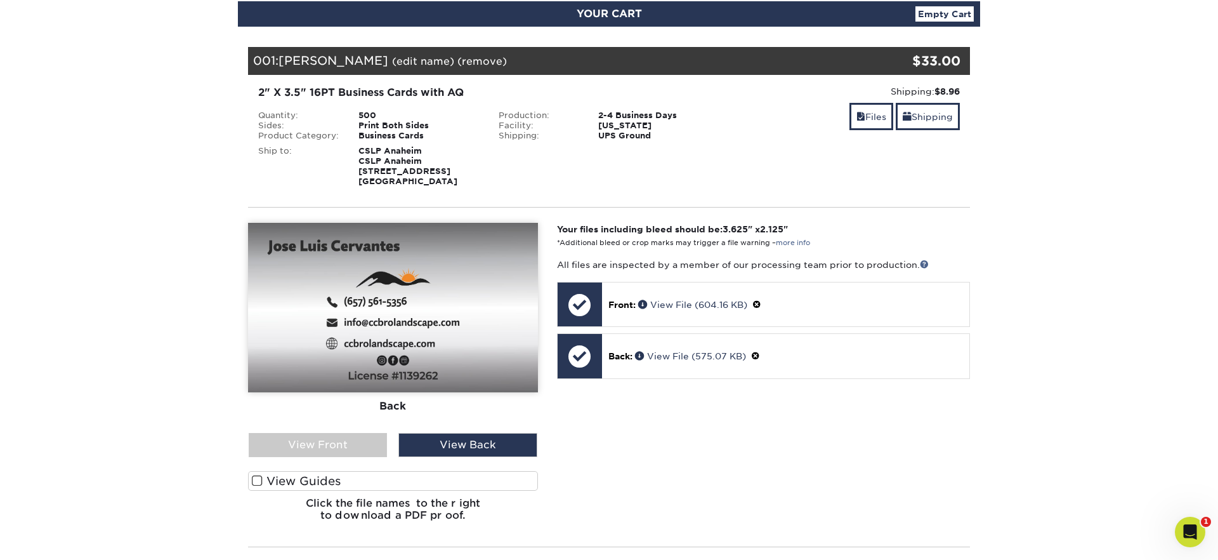
click at [725, 480] on div "Your files including bleed should be: 3.625 " x 2.125 " *Additional bleed or cr…" at bounding box center [764, 377] width 432 height 309
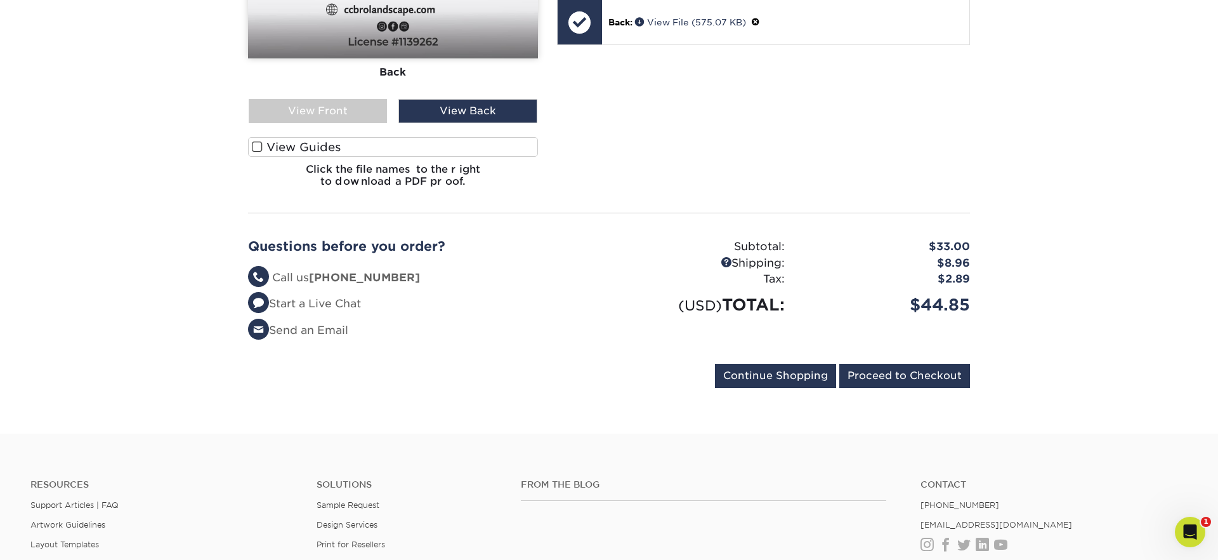
scroll to position [491, 0]
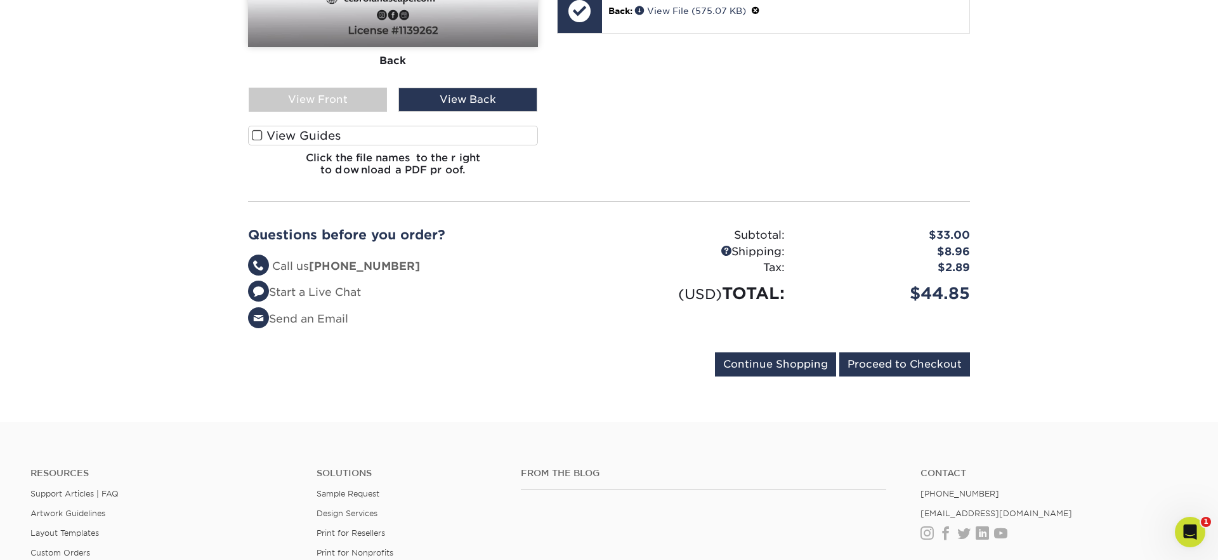
click at [839, 442] on div "Resources Support Articles | FAQ Artwork Guidelines Layout Templates Custom Ord…" at bounding box center [609, 542] width 1218 height 210
click at [891, 360] on input "Proceed to Checkout" at bounding box center [904, 364] width 131 height 24
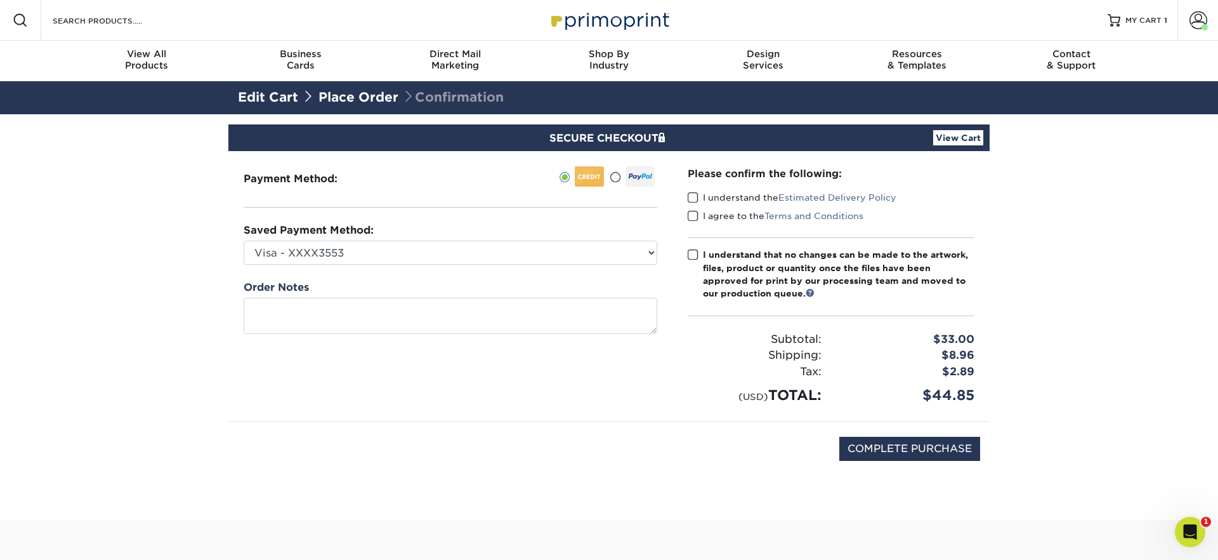
drag, startPoint x: 684, startPoint y: 327, endPoint x: 696, endPoint y: 220, distance: 108.5
click at [685, 318] on div "Please confirm the following: I understand the Estimated Delivery Policy I agre…" at bounding box center [831, 286] width 317 height 270
drag, startPoint x: 692, startPoint y: 190, endPoint x: 699, endPoint y: 217, distance: 27.4
click at [692, 191] on label "I understand the Estimated Delivery Policy" at bounding box center [792, 197] width 209 height 13
click at [0, 0] on input "I understand the Estimated Delivery Policy" at bounding box center [0, 0] width 0 height 0
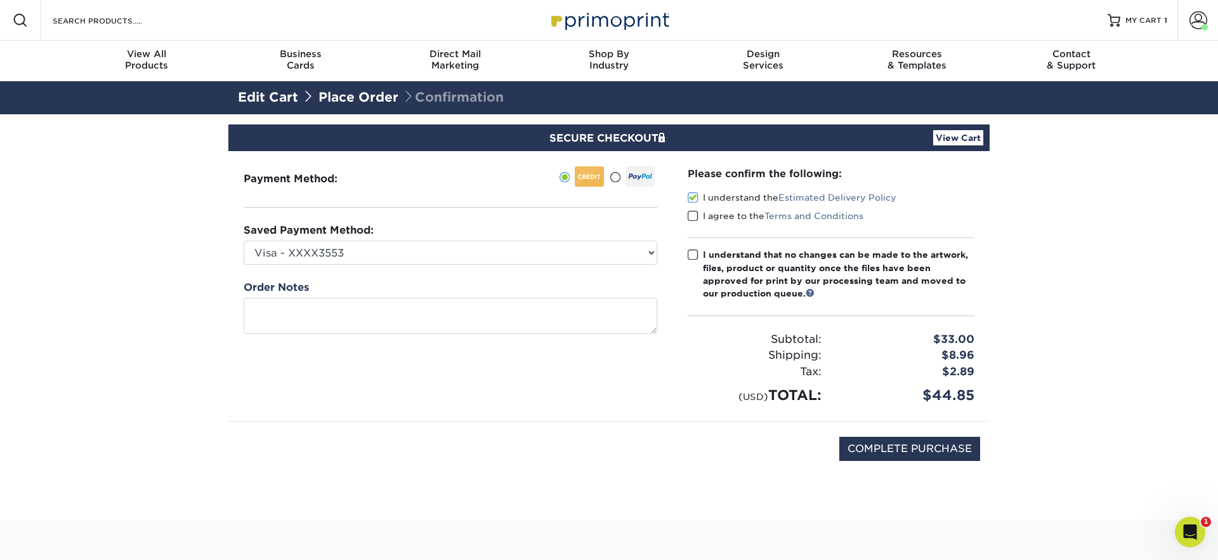
drag, startPoint x: 694, startPoint y: 213, endPoint x: 696, endPoint y: 233, distance: 20.4
click at [694, 213] on span at bounding box center [693, 216] width 11 height 12
click at [0, 0] on input "I agree to the Terms and Conditions" at bounding box center [0, 0] width 0 height 0
click at [693, 256] on span at bounding box center [693, 255] width 11 height 12
click at [0, 0] on input "I understand that no changes can be made to the artwork, files, product or quan…" at bounding box center [0, 0] width 0 height 0
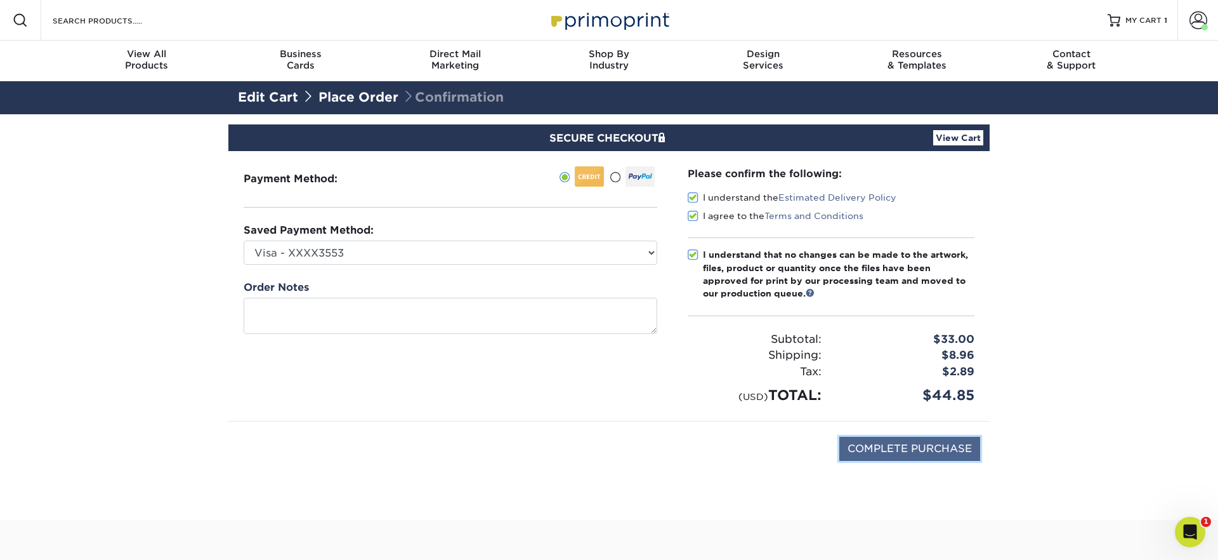
click at [916, 451] on input "COMPLETE PURCHASE" at bounding box center [909, 449] width 141 height 24
type input "PROCESSING, PLEASE WAIT..."
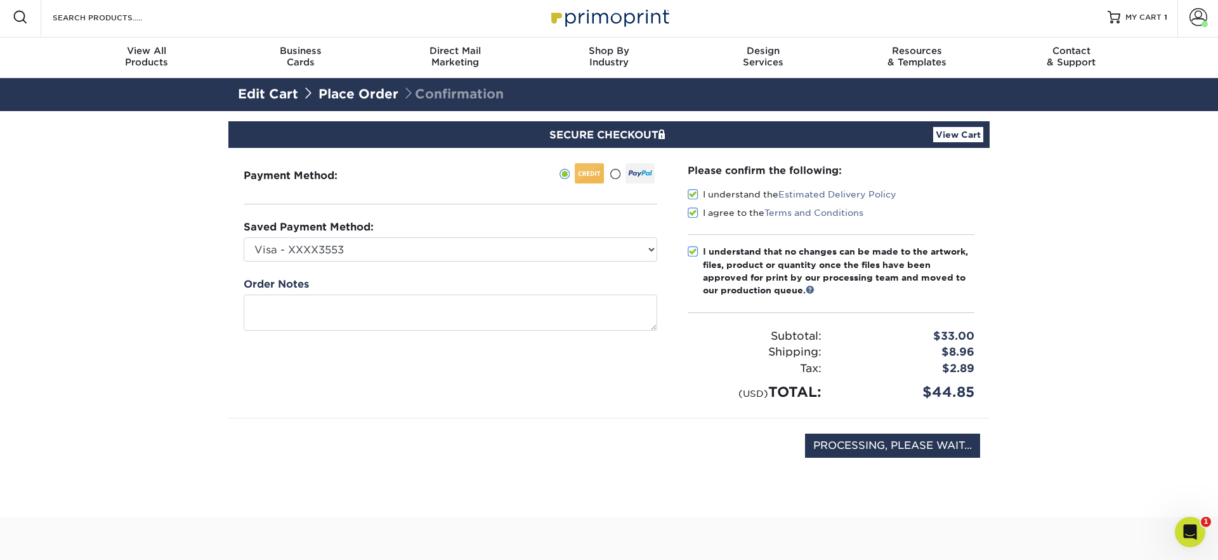
scroll to position [2, 0]
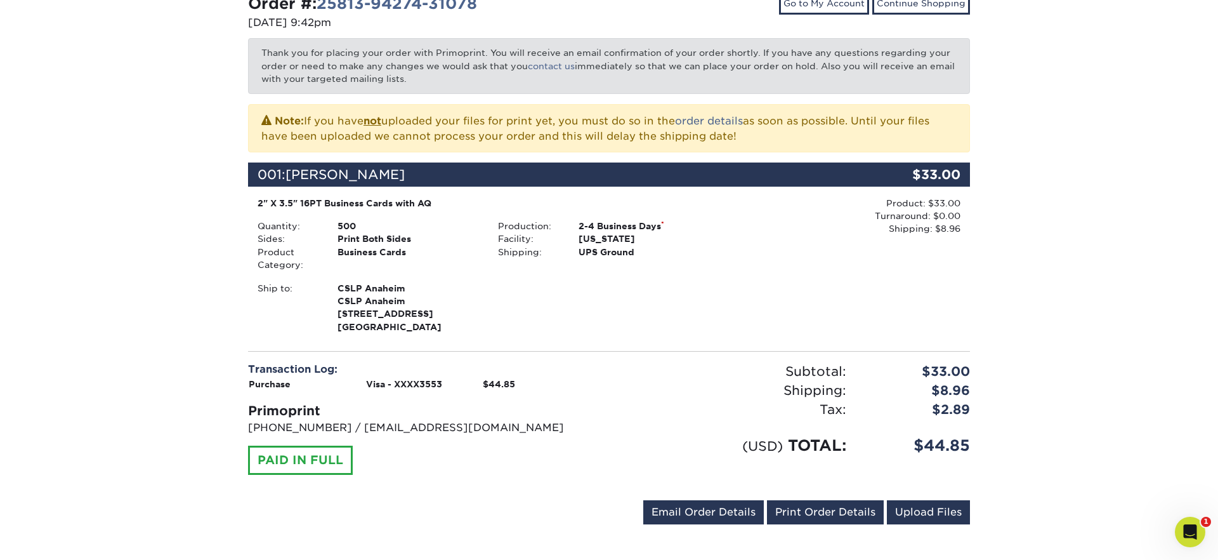
scroll to position [194, 0]
